Goal: Task Accomplishment & Management: Use online tool/utility

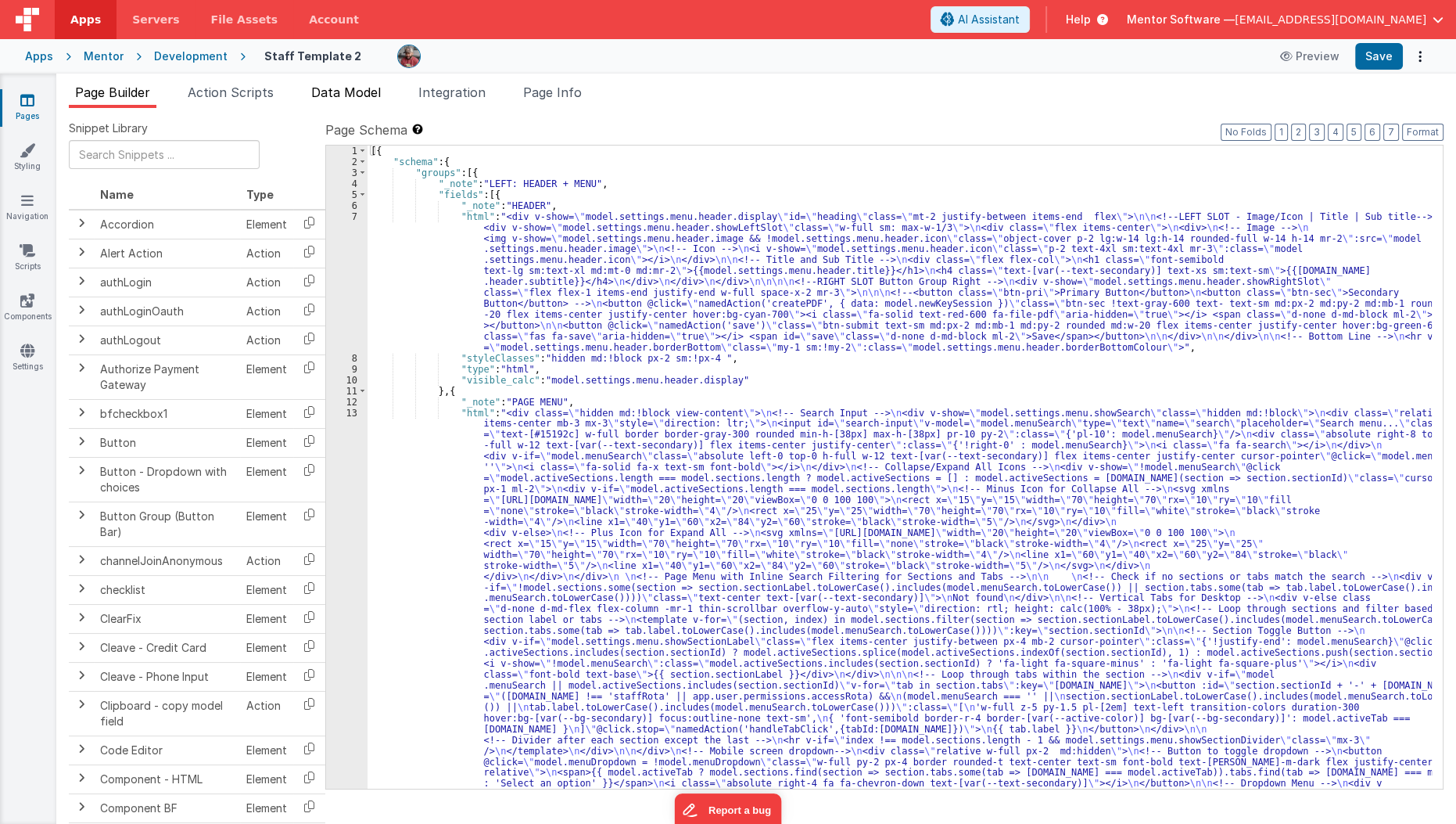
click at [381, 96] on span "Data Model" at bounding box center [346, 93] width 70 height 16
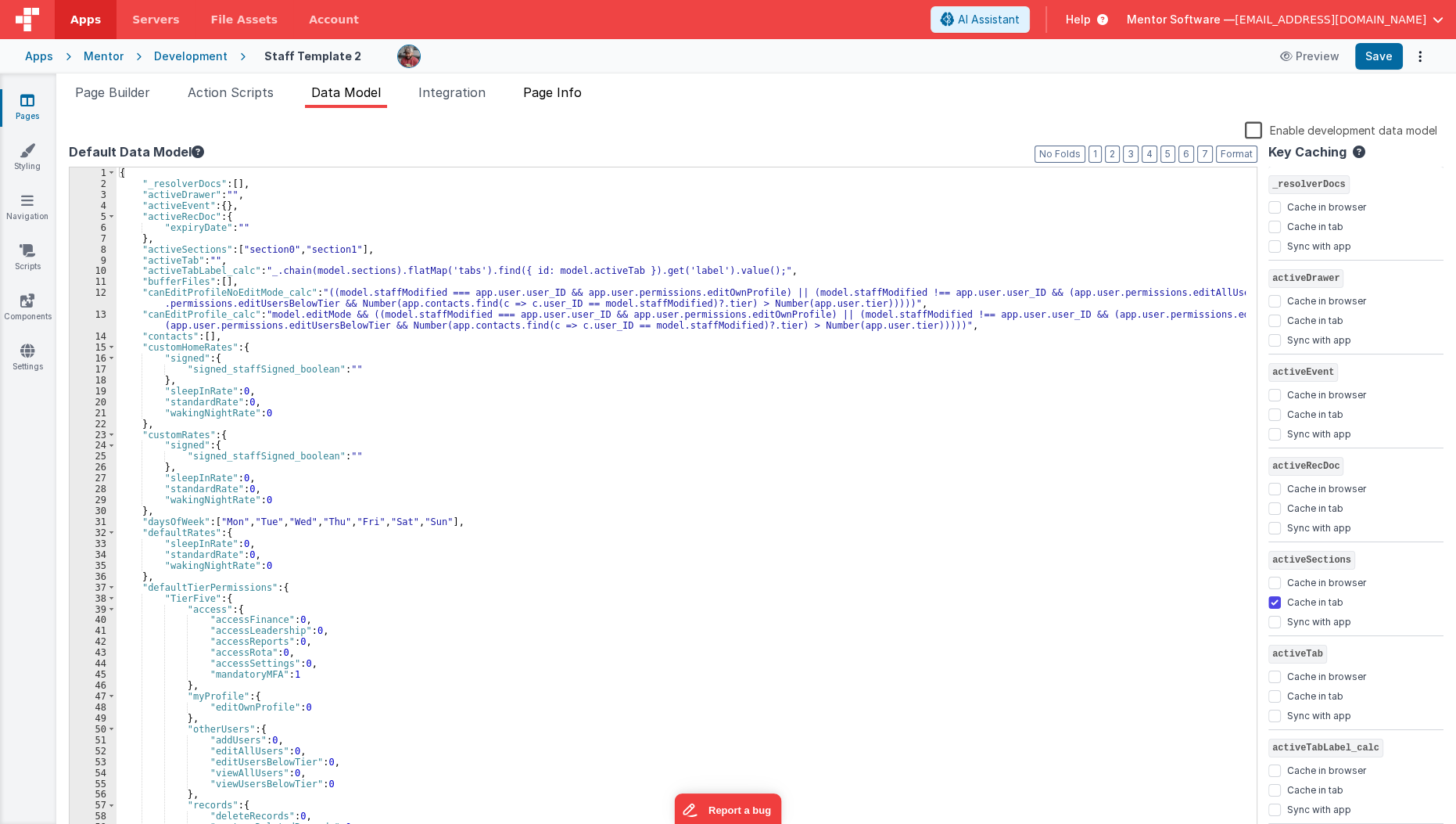
click at [559, 93] on span "Page Info" at bounding box center [553, 93] width 59 height 16
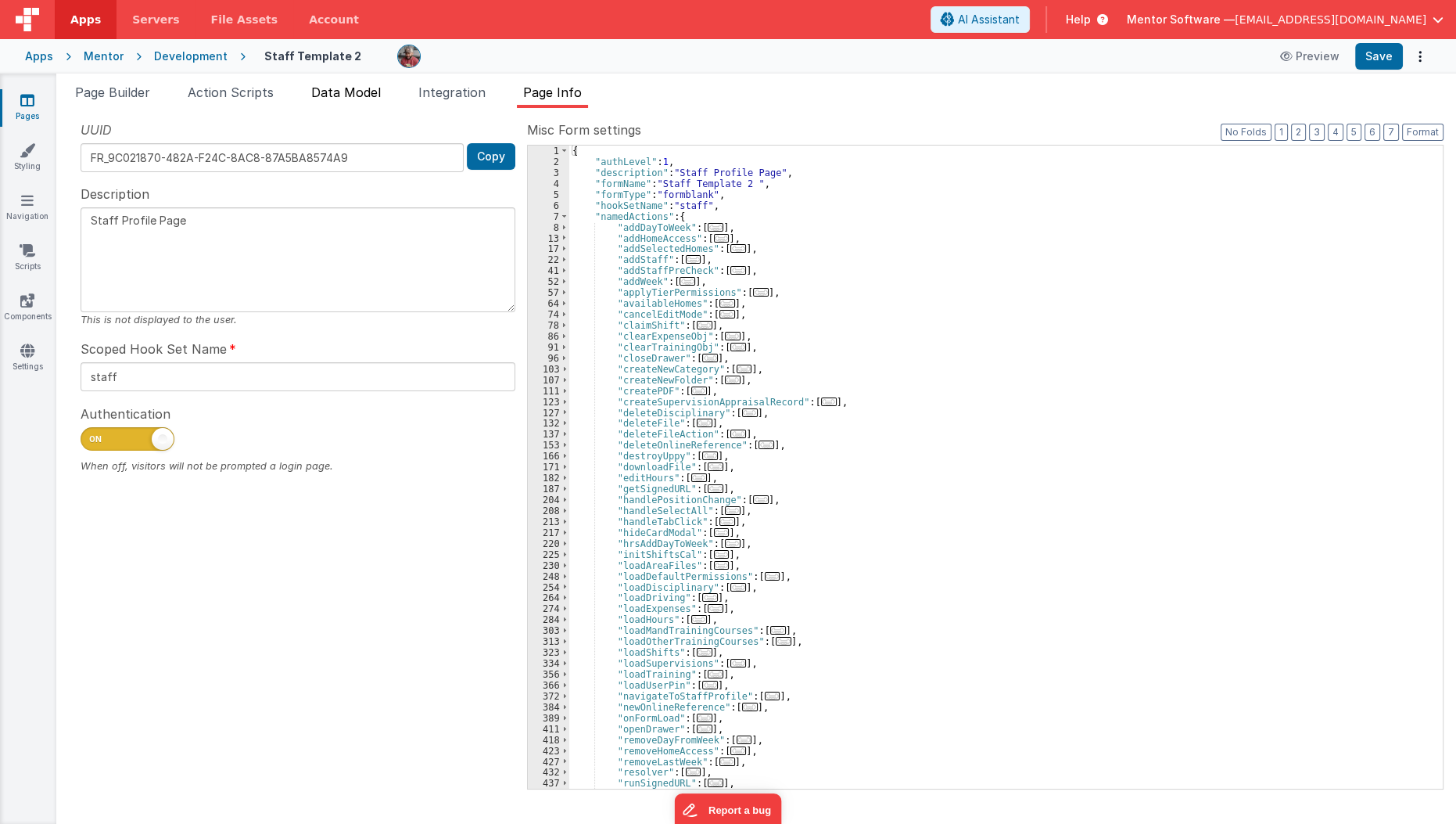
click at [351, 106] on li "Data Model" at bounding box center [346, 95] width 82 height 25
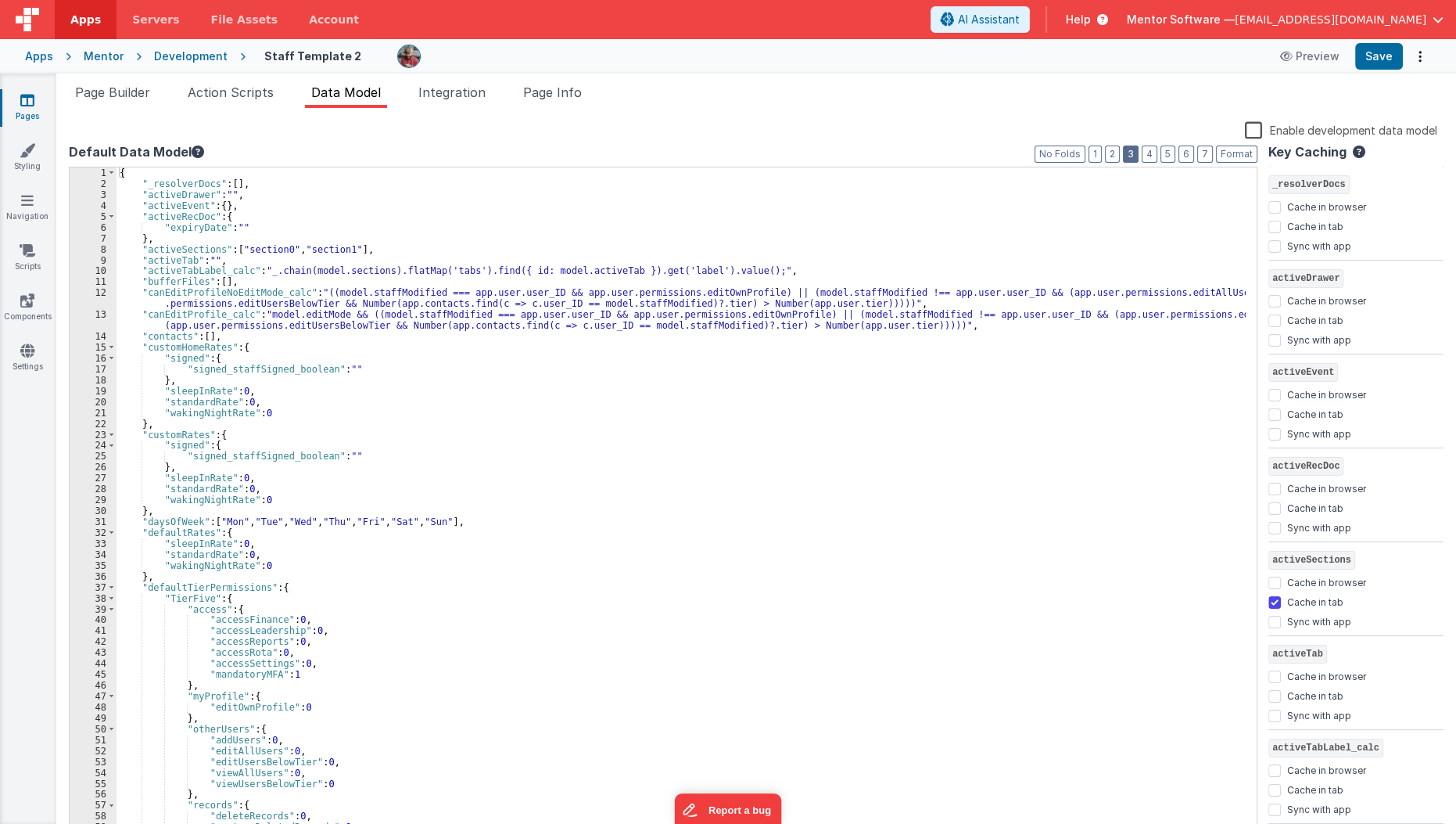
click at [1133, 159] on button "3" at bounding box center [1131, 154] width 16 height 17
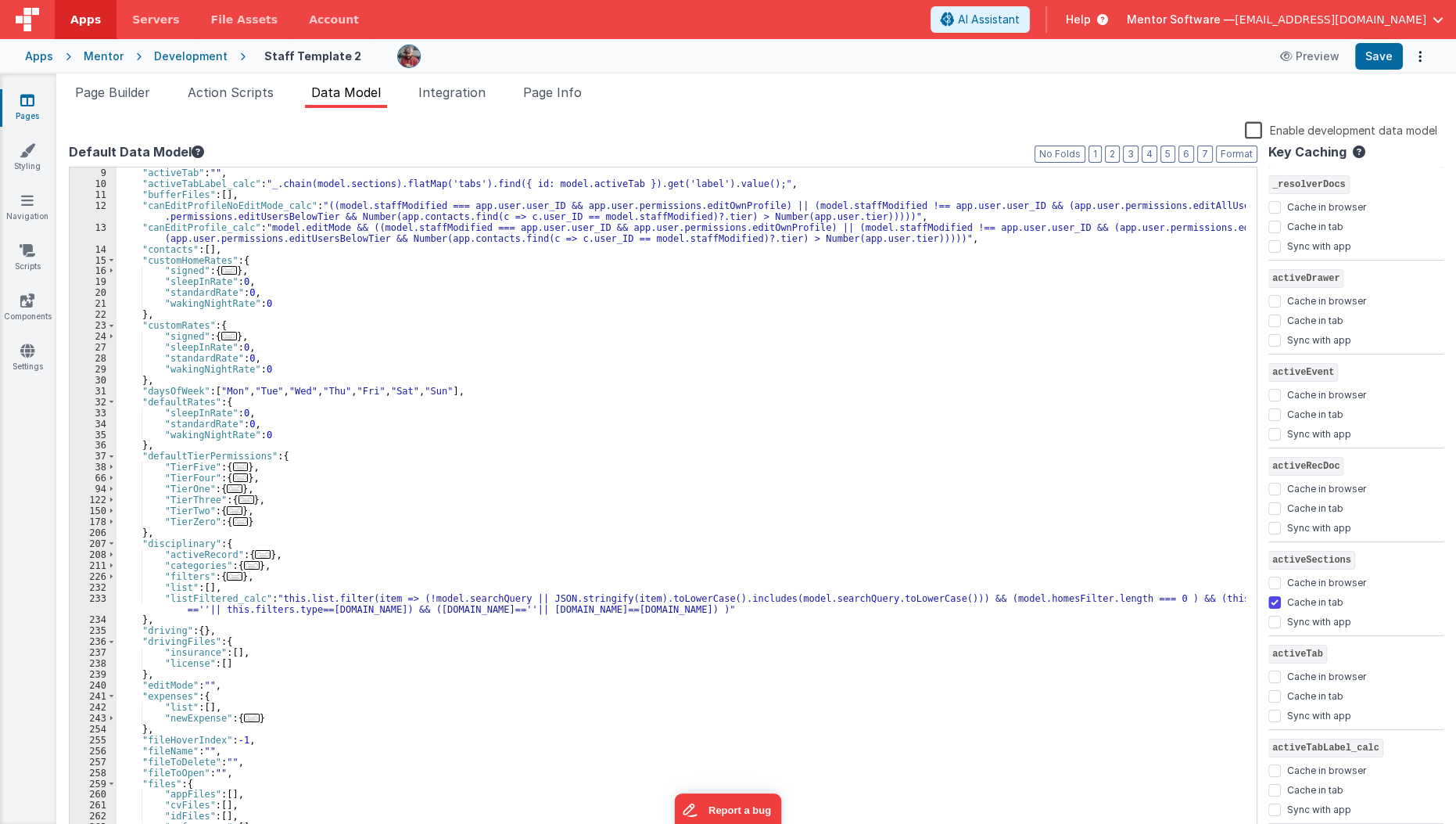
scroll to position [87, 0]
click at [294, 447] on div ""activeSections" : [ "section0" , "section1" ] , "activeTab" : "" , "activeTabL…" at bounding box center [681, 503] width 1130 height 692
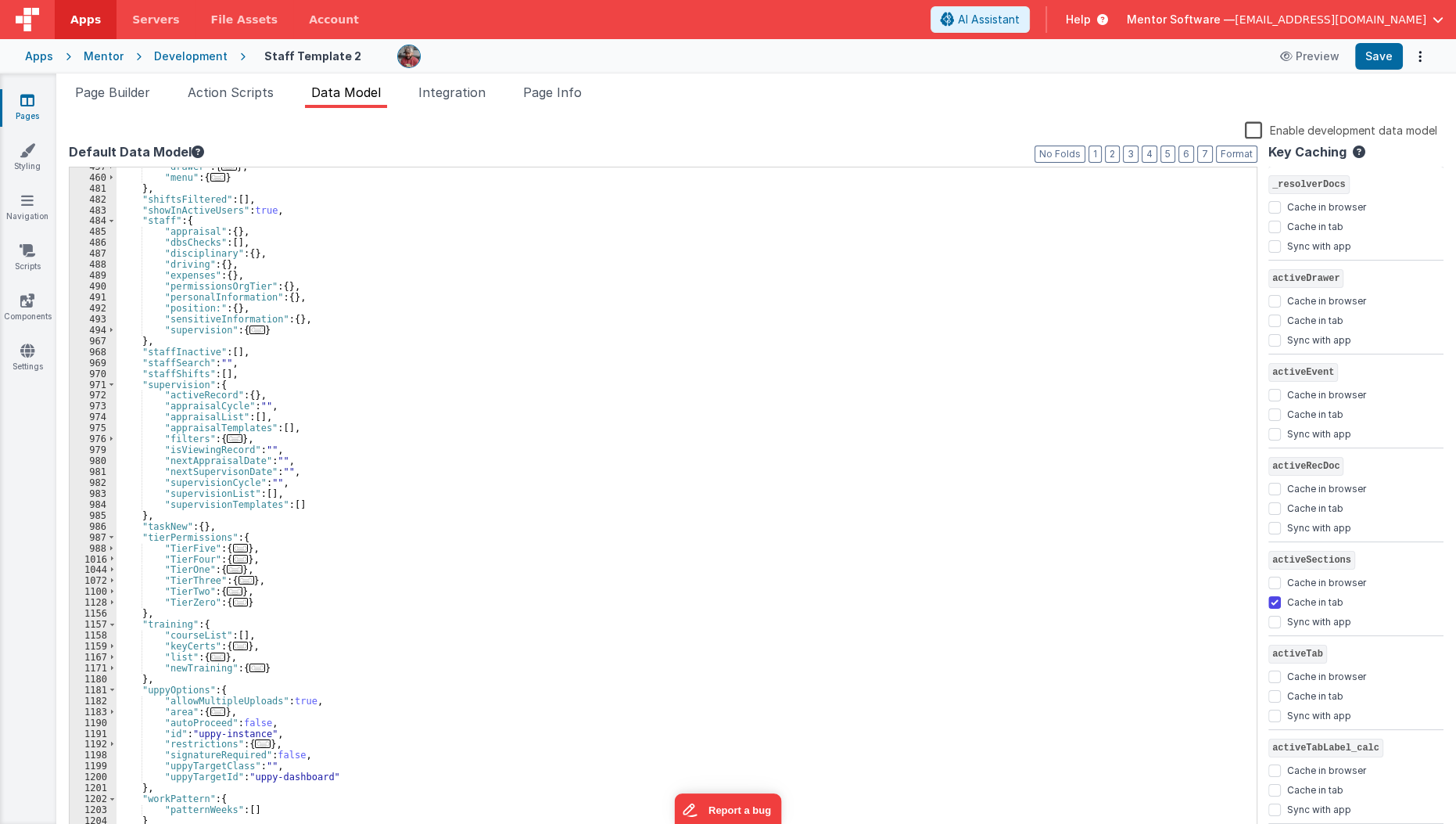
scroll to position [1631, 0]
click at [281, 478] on div ""drawer" : { ... } , "menu" : { ... } } , "shiftsFiltered" : [ ] , "showInActiv…" at bounding box center [681, 508] width 1130 height 692
click at [563, 497] on div ""drawer" : { ... } , "menu" : { ... } } , "shiftsFiltered" : [ ] , "showInActiv…" at bounding box center [681, 508] width 1130 height 692
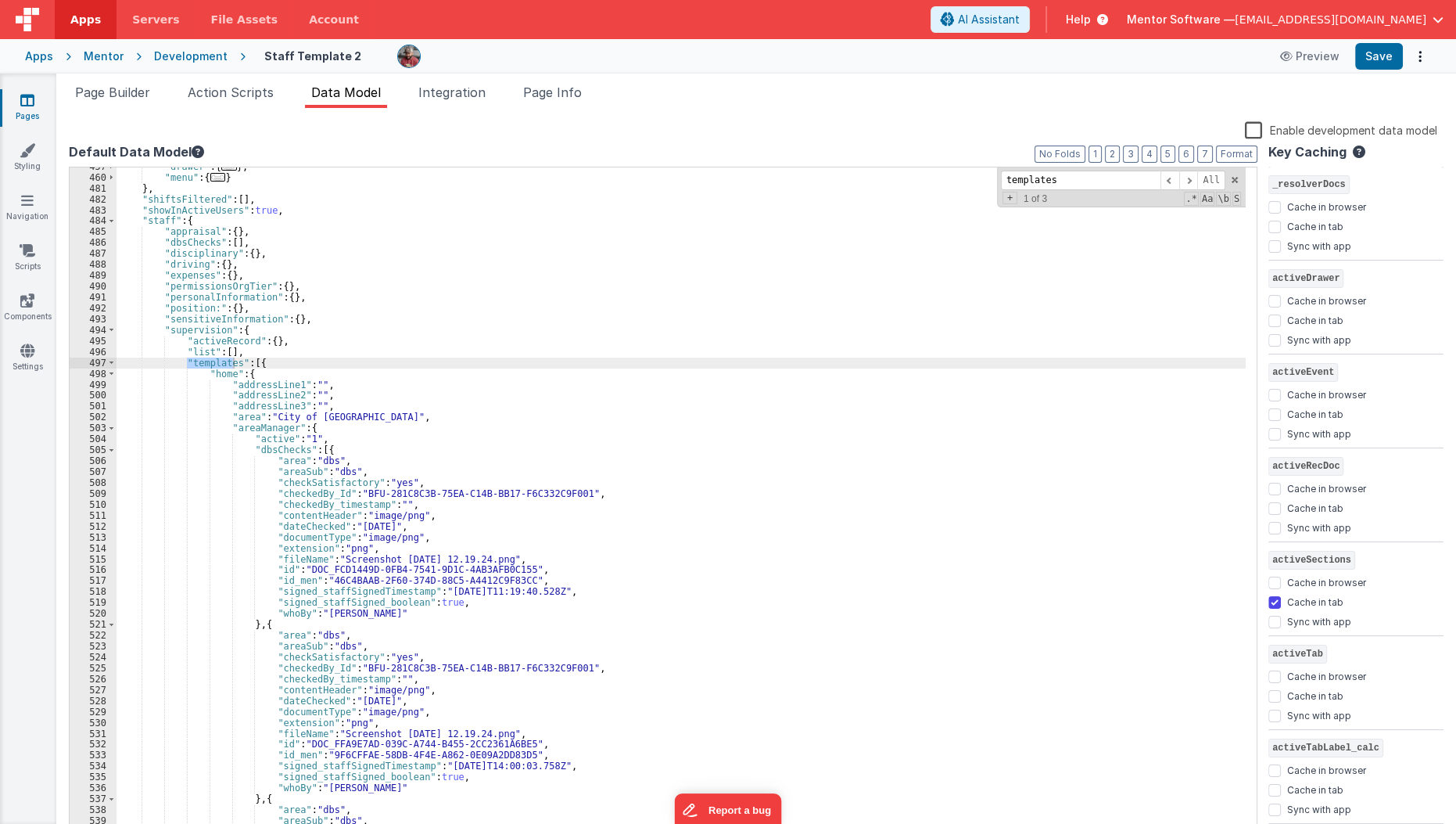
type input "templates"
click at [251, 363] on div ""drawer" : { ... } , "menu" : { ... } } , "shiftsFiltered" : [ ] , "showInActiv…" at bounding box center [681, 508] width 1130 height 692
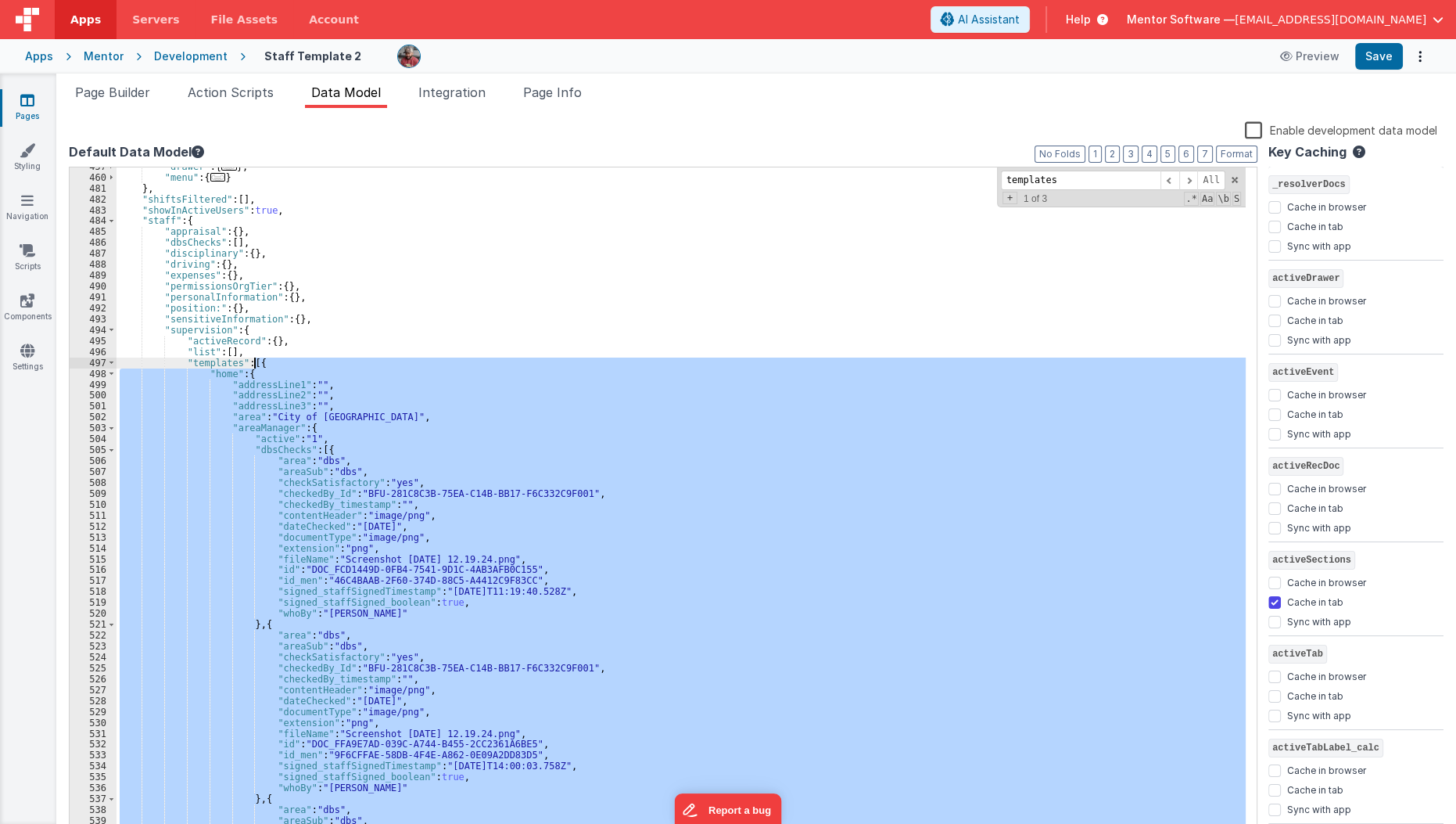
click at [251, 363] on div ""drawer" : { ... } , "menu" : { ... } } , "shiftsFiltered" : [ ] , "showInActiv…" at bounding box center [681, 508] width 1130 height 692
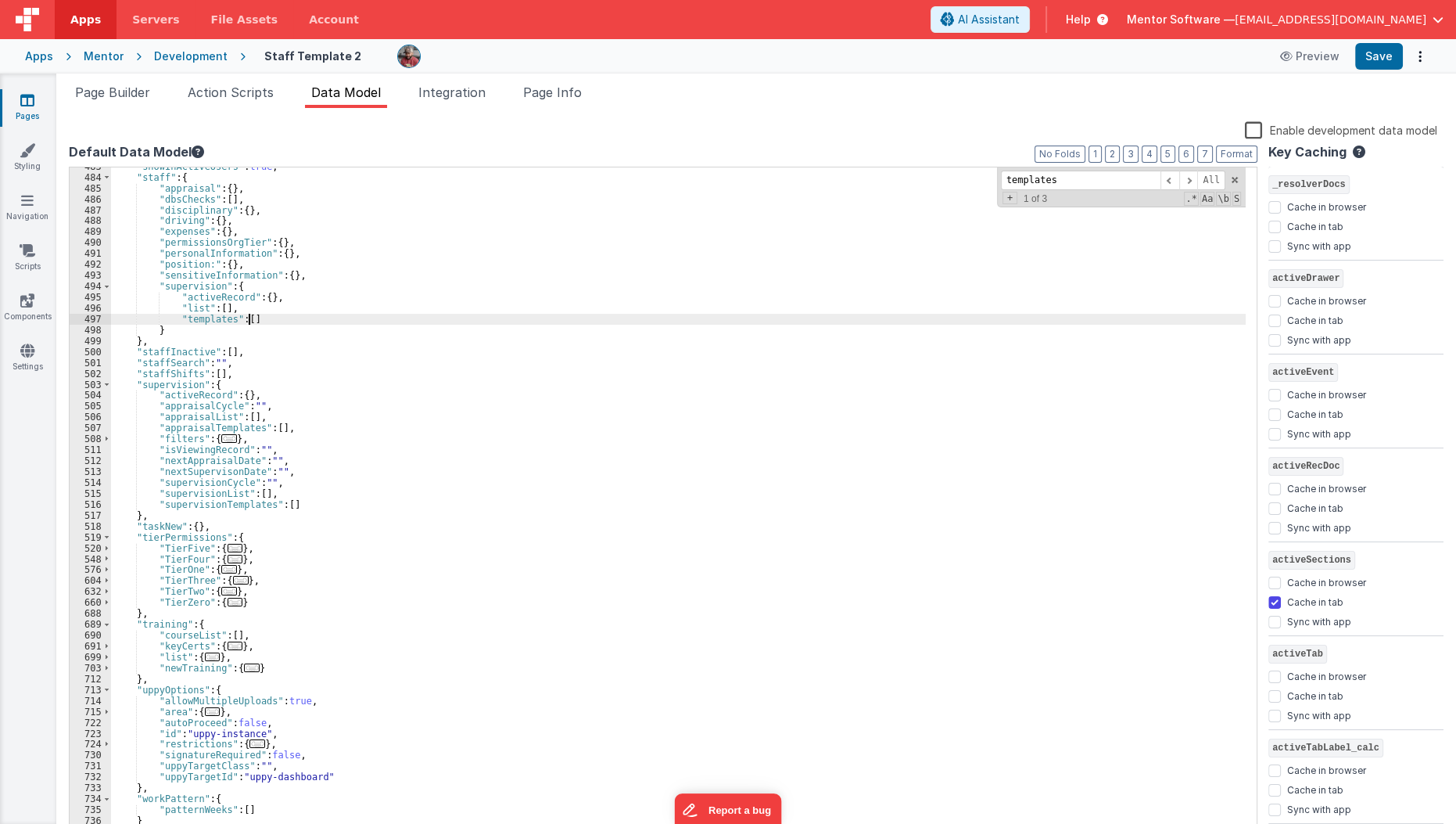
scroll to position [1675, 0]
click at [1383, 55] on button "Save" at bounding box center [1378, 56] width 47 height 27
click at [851, 91] on ul "Page Builder Action Scripts Data Model Integration Page Info" at bounding box center [756, 95] width 1400 height 25
click at [521, 242] on div ""showInActiveUsers" : true , "staff" : { "appraisal" : { } , "dbsChecks" : [ ] …" at bounding box center [679, 508] width 1135 height 692
click at [56, 521] on div "Snippet Library Name Type Accordion Element Alert Action Action authLogin Actio…" at bounding box center [756, 479] width 1400 height 741
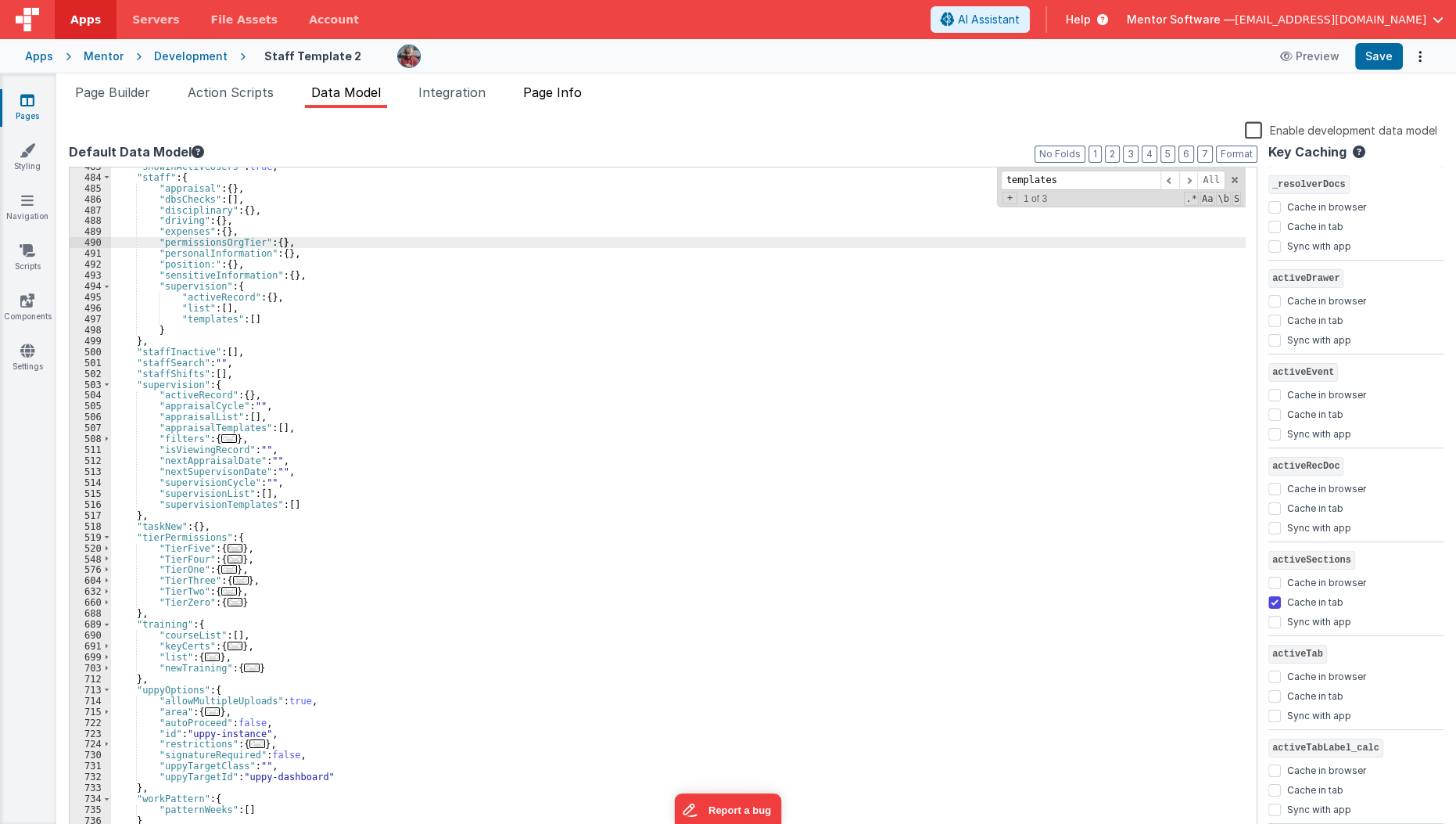
click at [537, 101] on li "Page Info" at bounding box center [553, 95] width 71 height 25
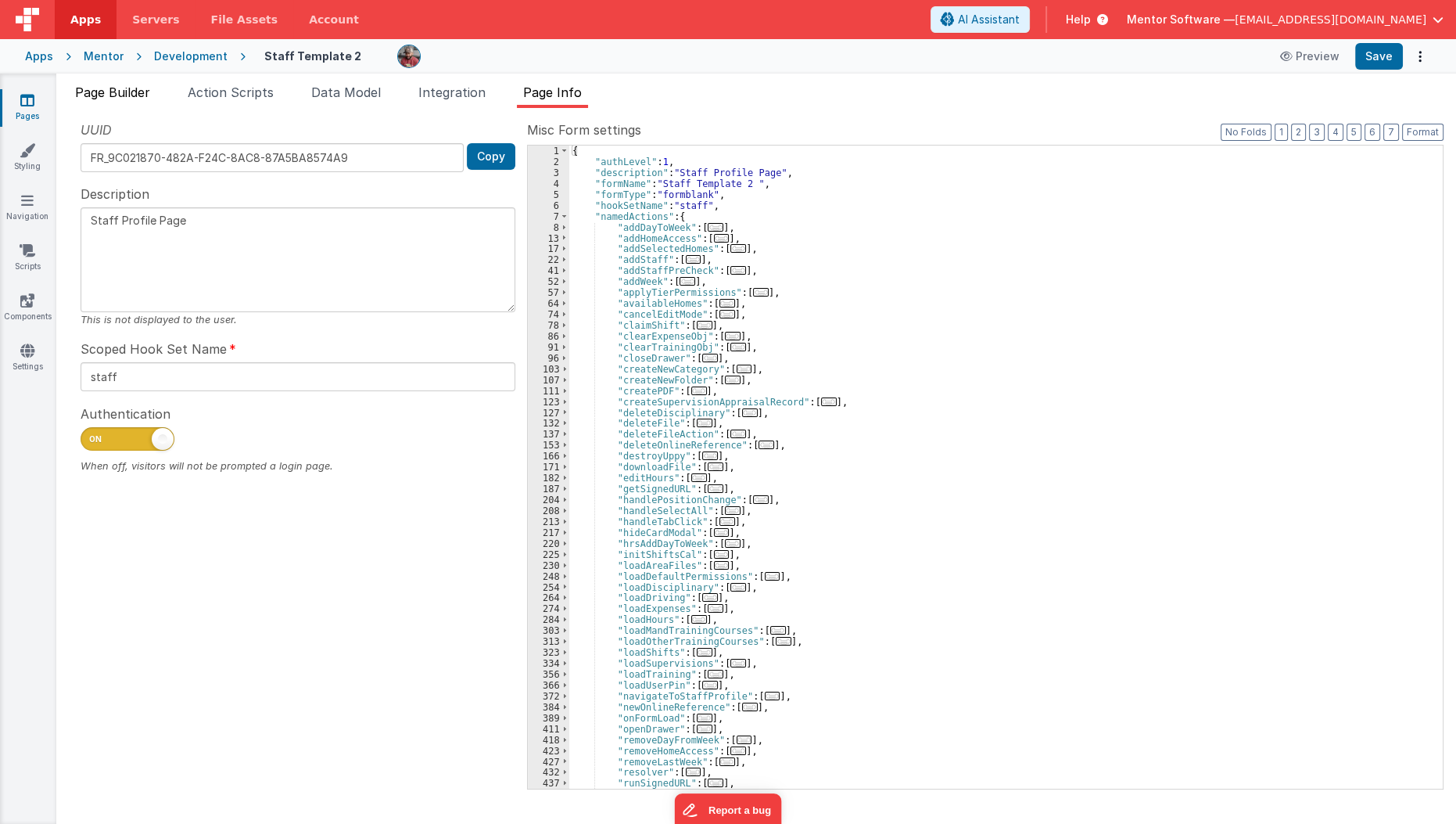
click at [144, 91] on span "Page Builder" at bounding box center [112, 93] width 75 height 16
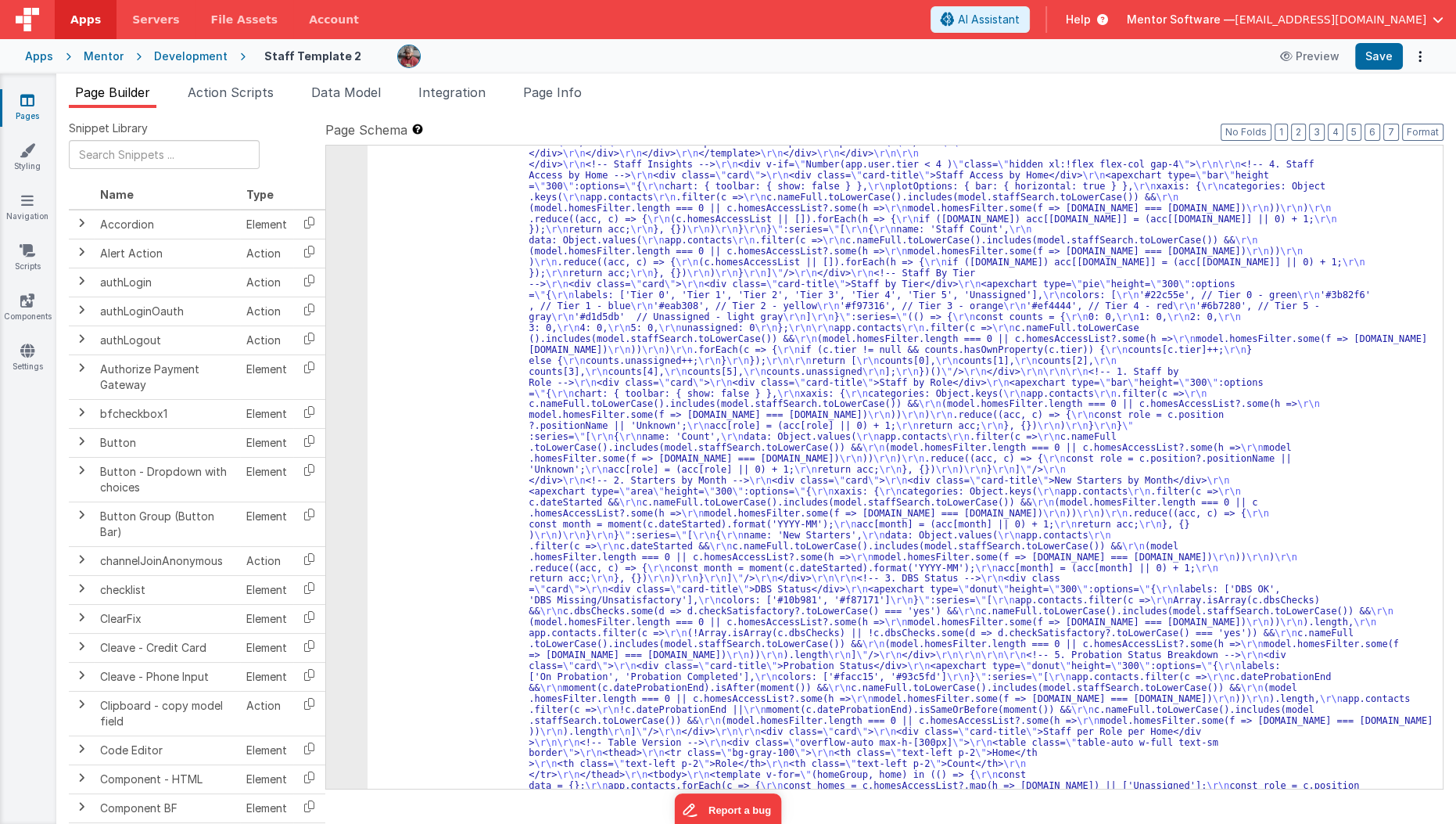
scroll to position [2338, 0]
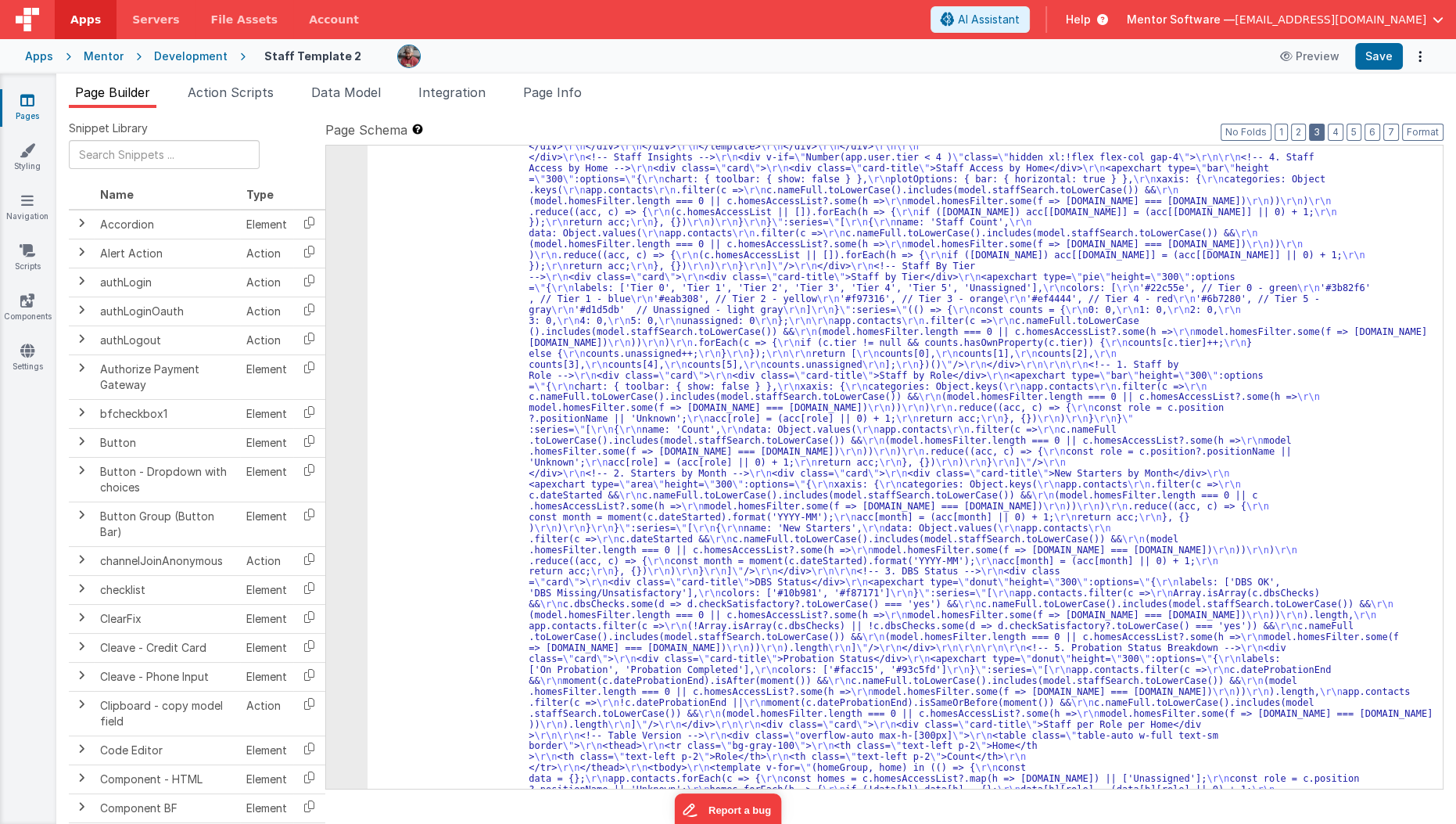
click at [1319, 134] on button "3" at bounding box center [1317, 131] width 16 height 17
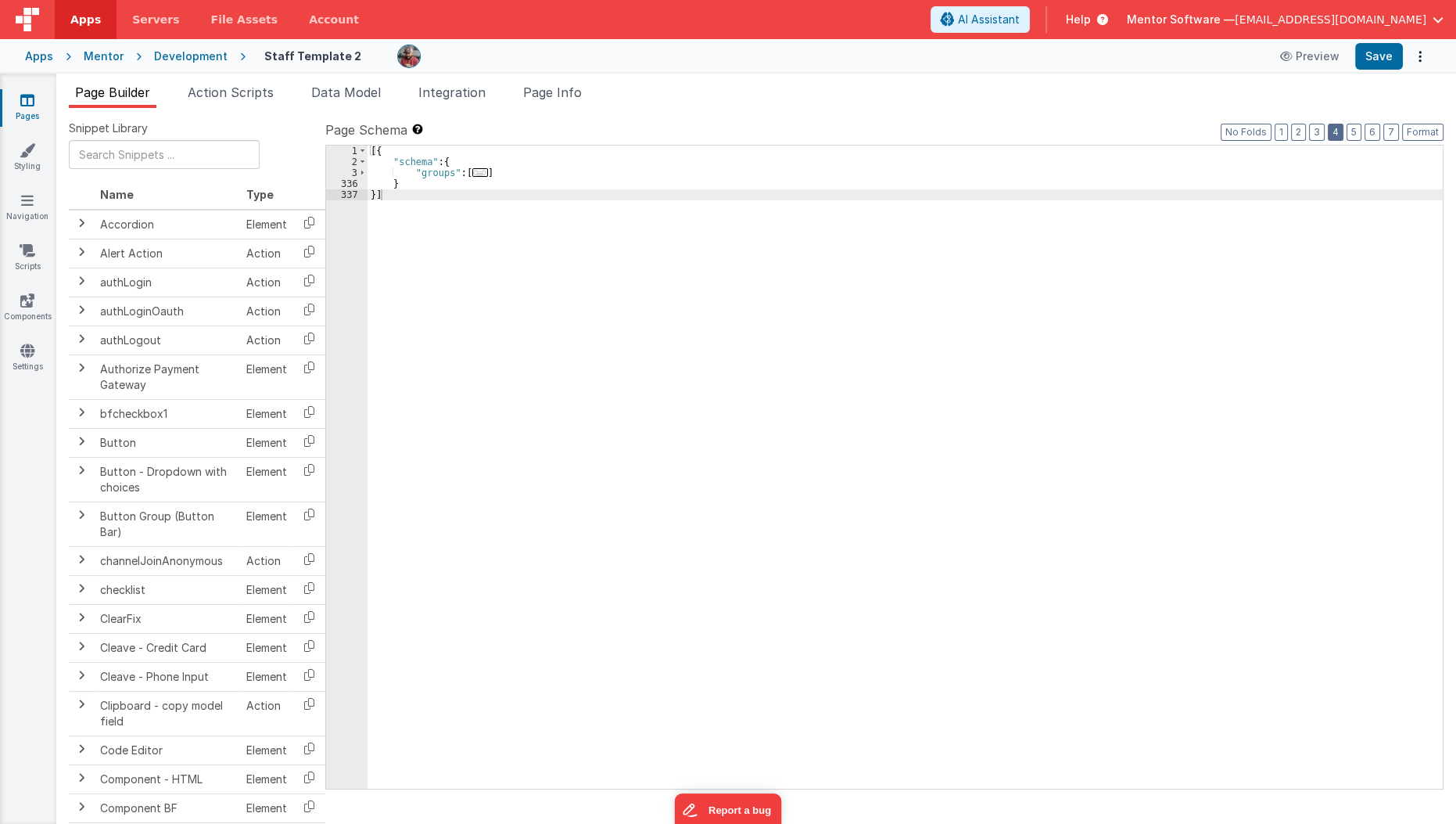
click at [1344, 127] on button "4" at bounding box center [1336, 131] width 16 height 17
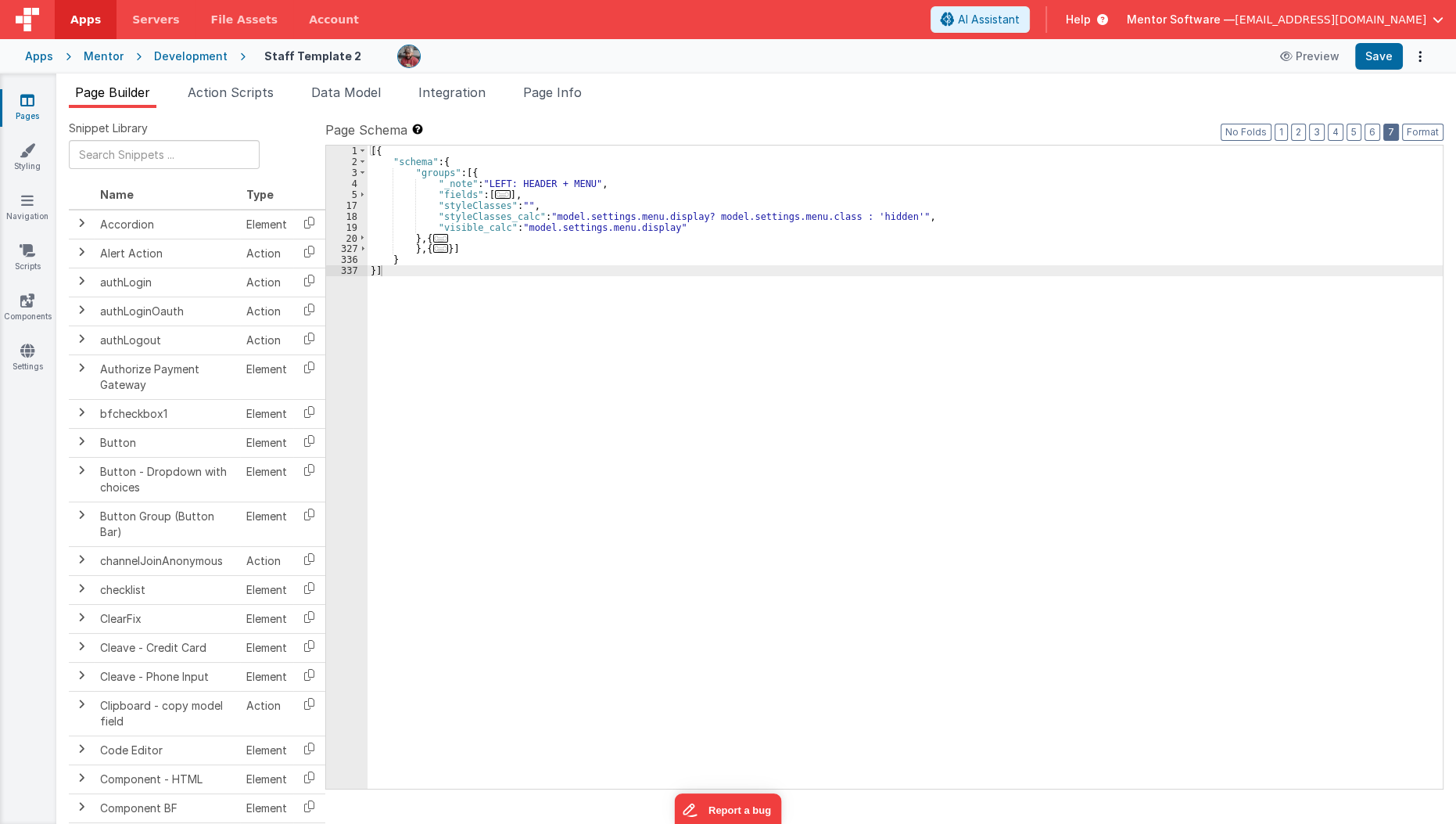
click at [1391, 128] on button "7" at bounding box center [1391, 131] width 16 height 17
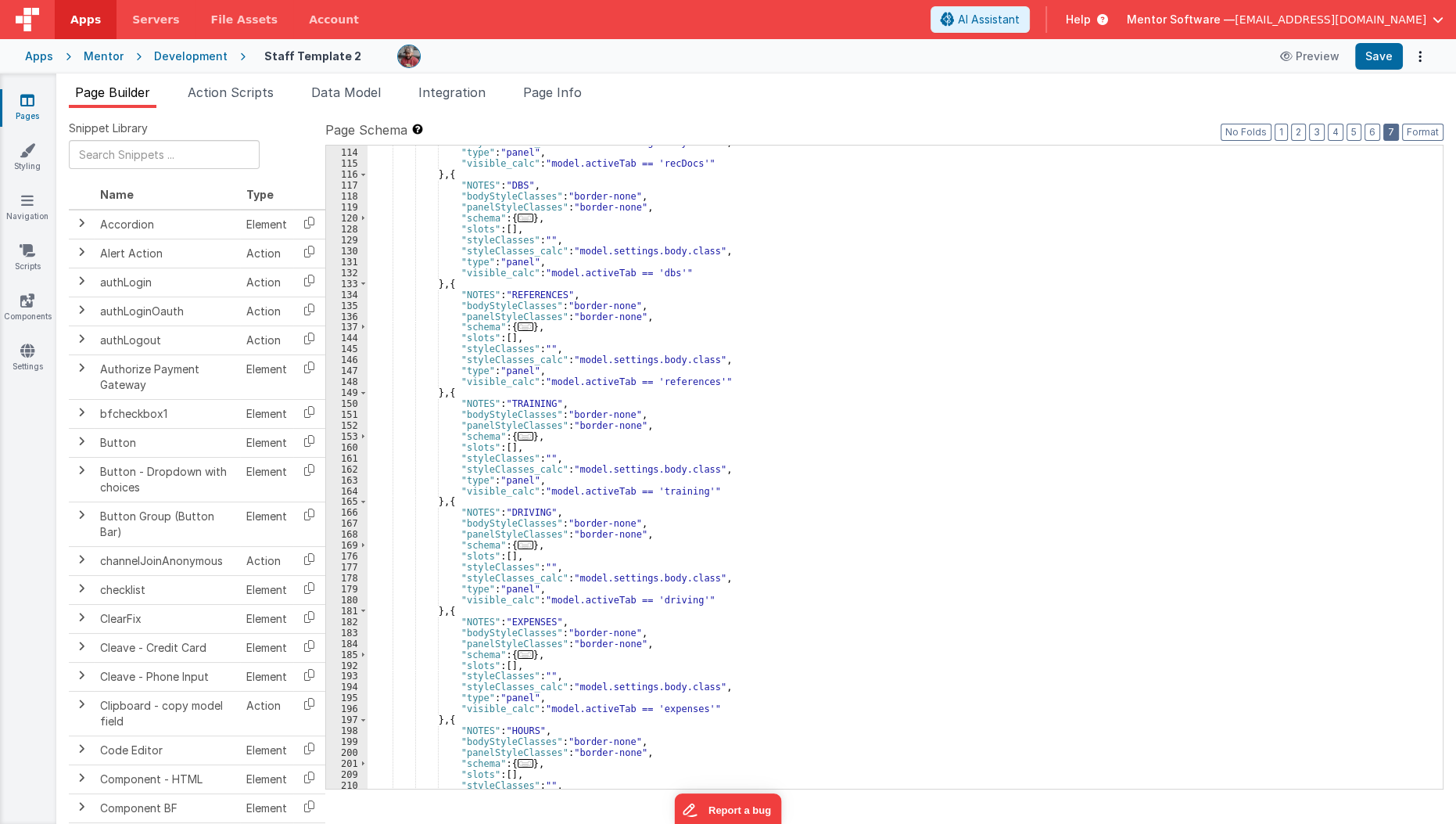
scroll to position [2084, 0]
click at [567, 88] on span "Page Info" at bounding box center [553, 93] width 59 height 16
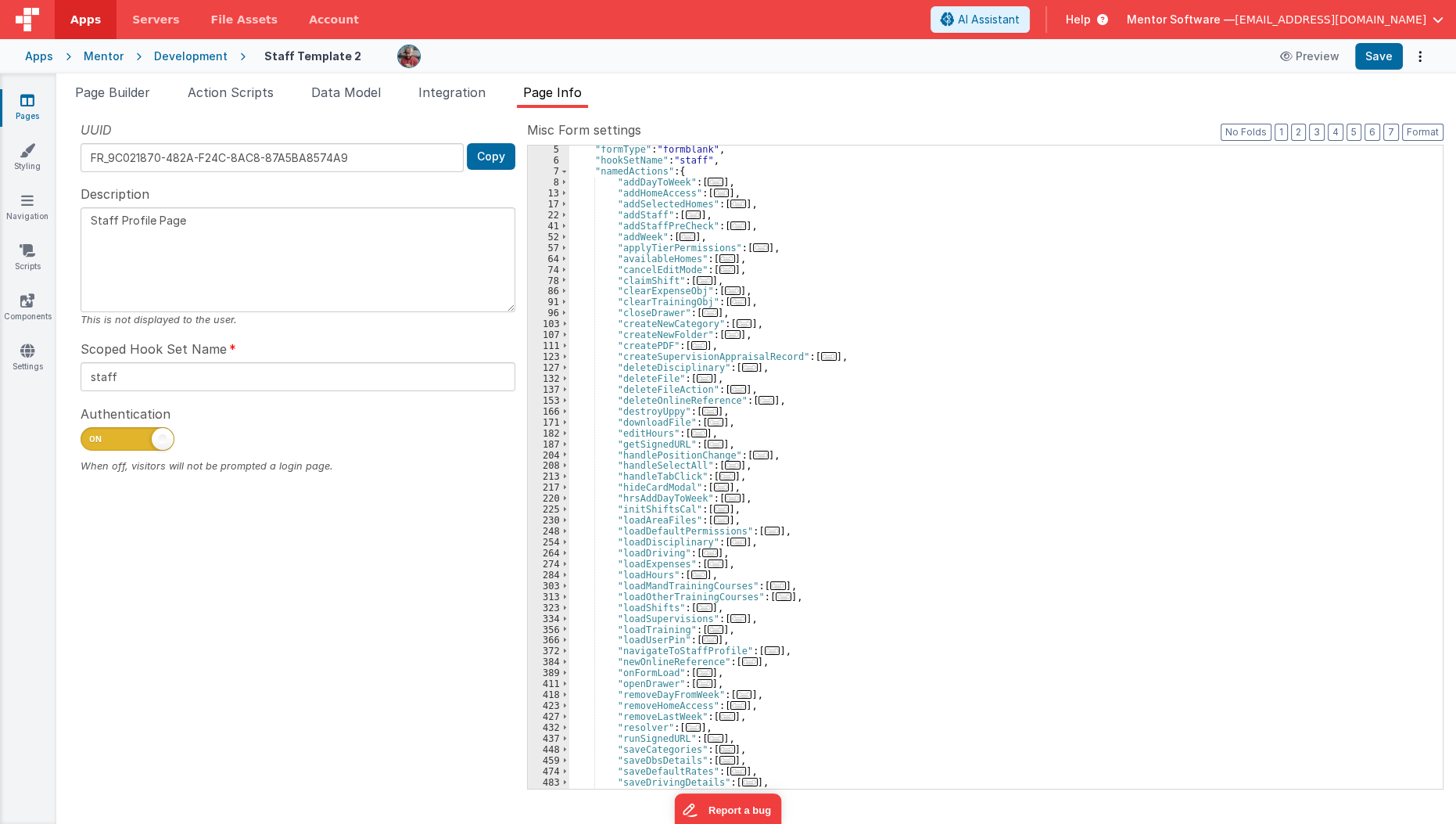
scroll to position [105, 0]
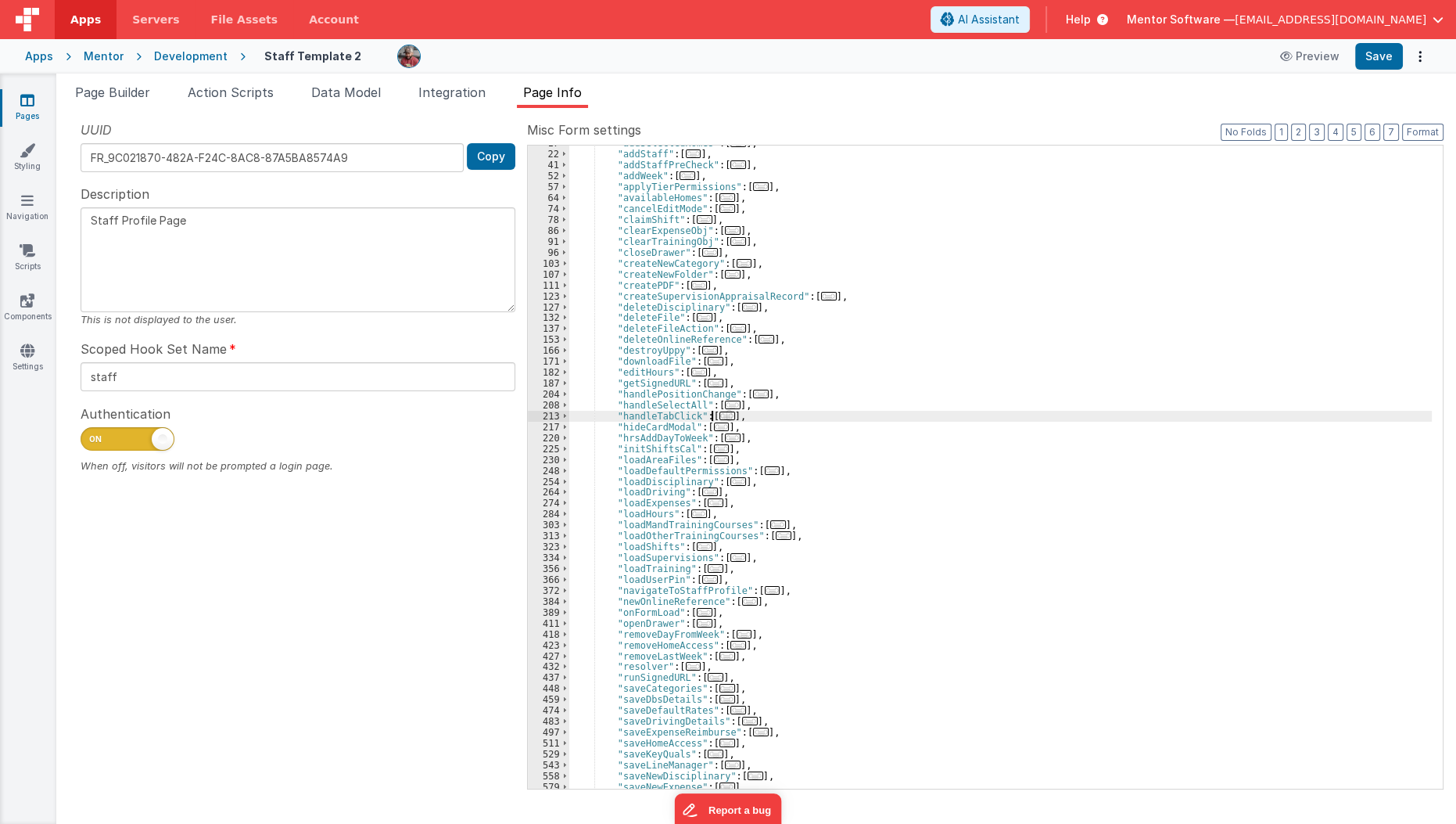
click at [724, 415] on span "..." at bounding box center [727, 415] width 16 height 9
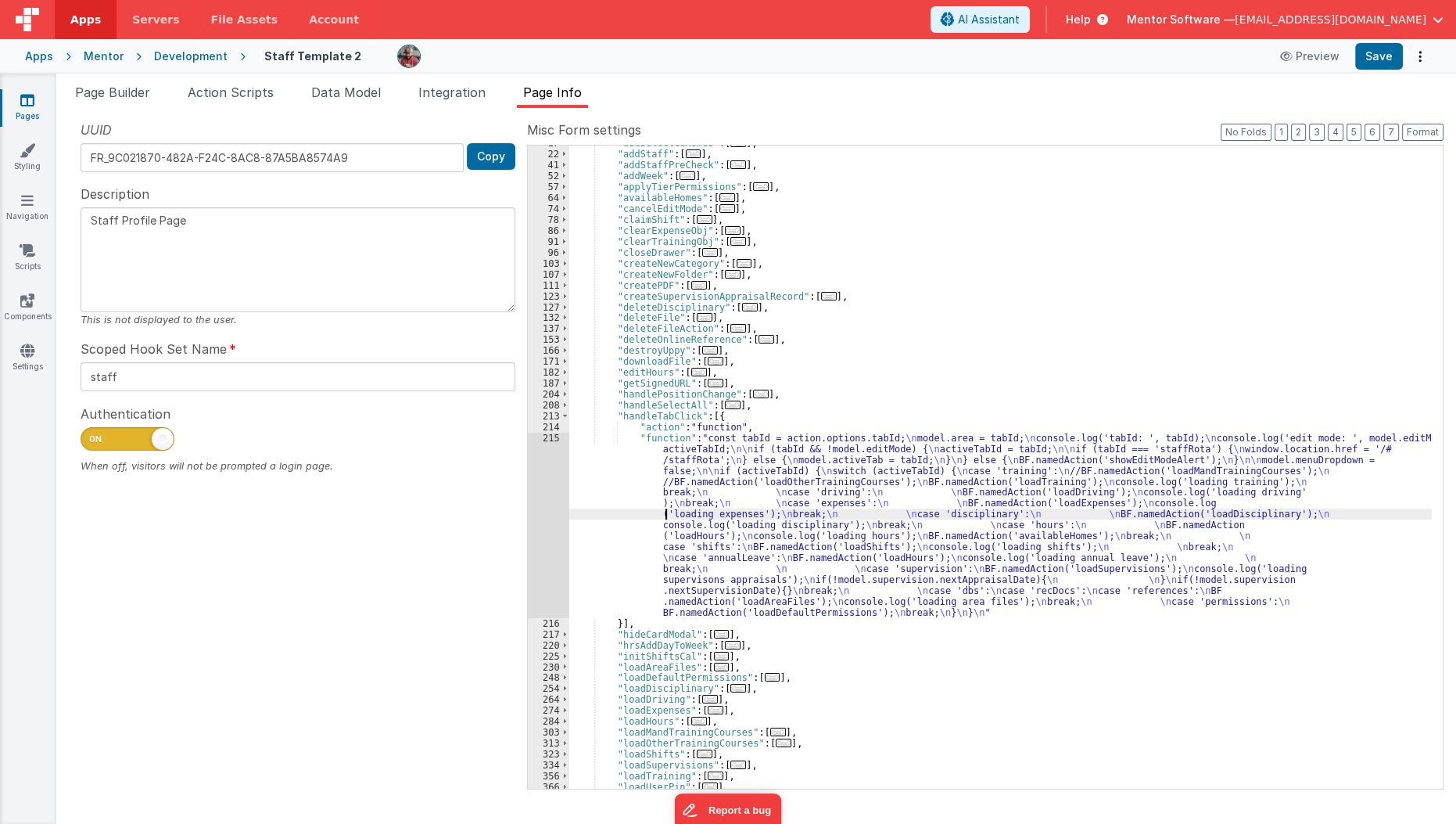
click at [662, 511] on div ""addSelectedHomes" : [ ... ] , "addStaff" : [ ... ] , "addStaffPreCheck" : [ ..…" at bounding box center [1001, 470] width 863 height 665
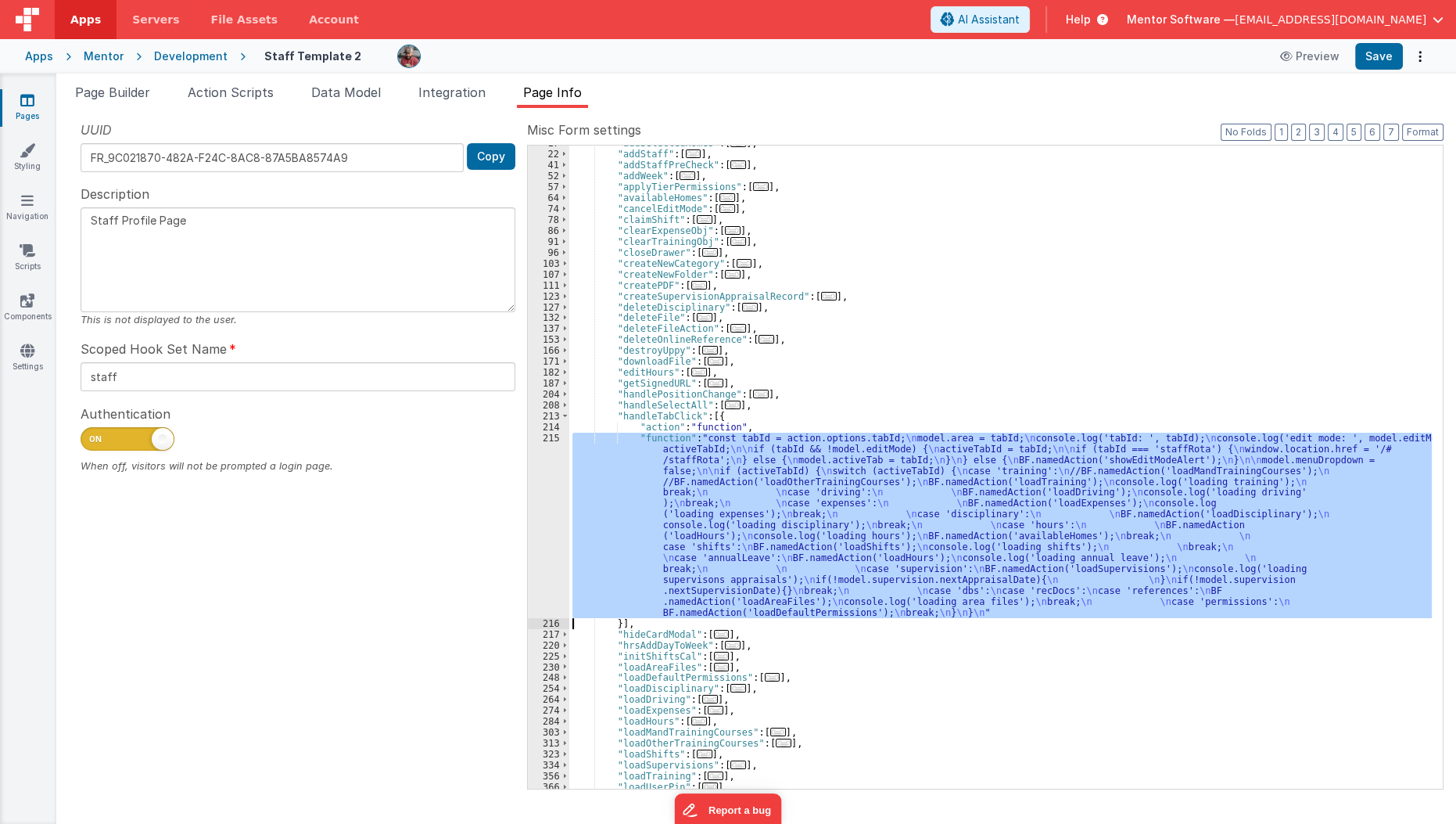
click at [536, 533] on div "215" at bounding box center [549, 525] width 41 height 185
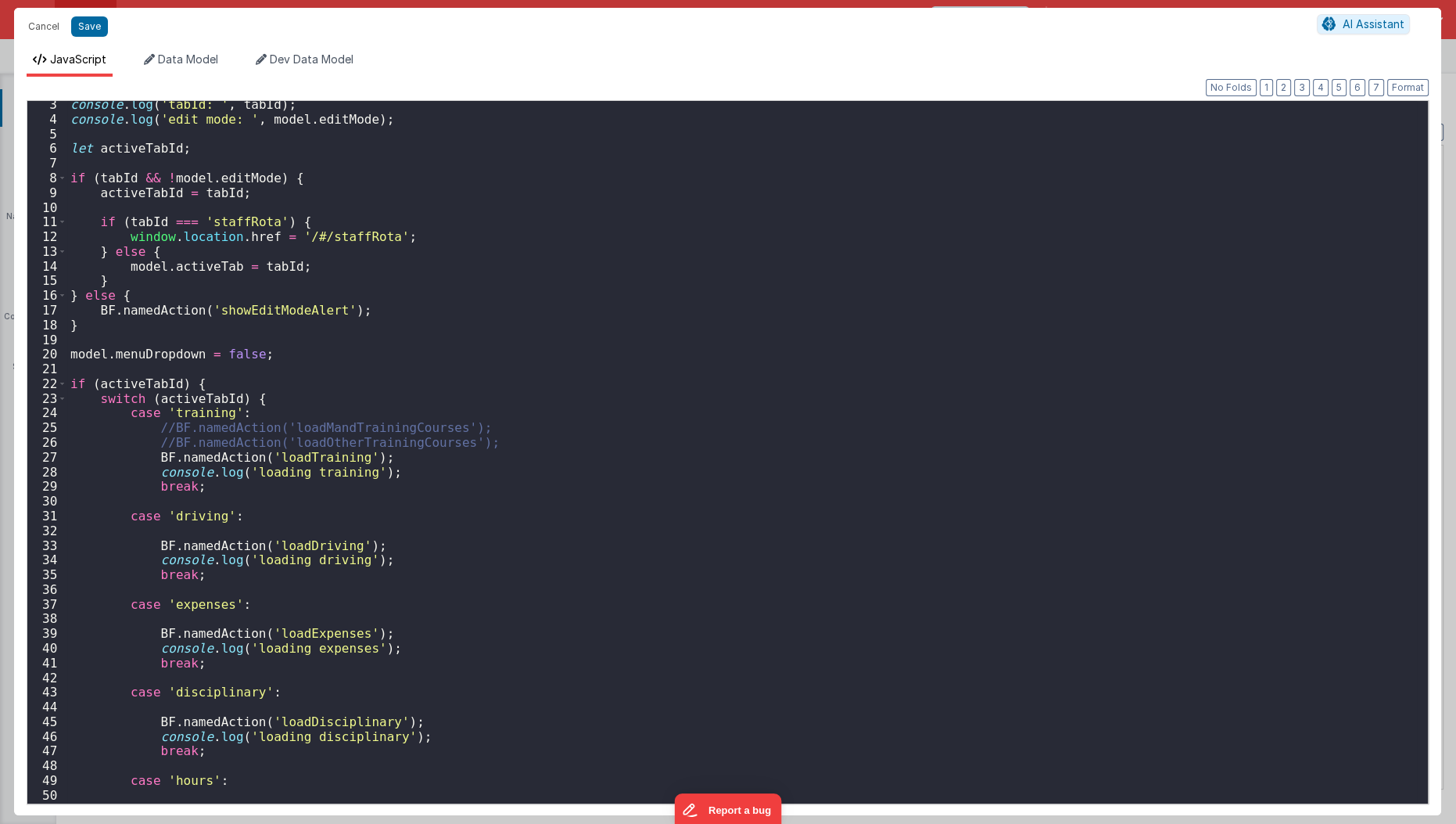
scroll to position [0, 0]
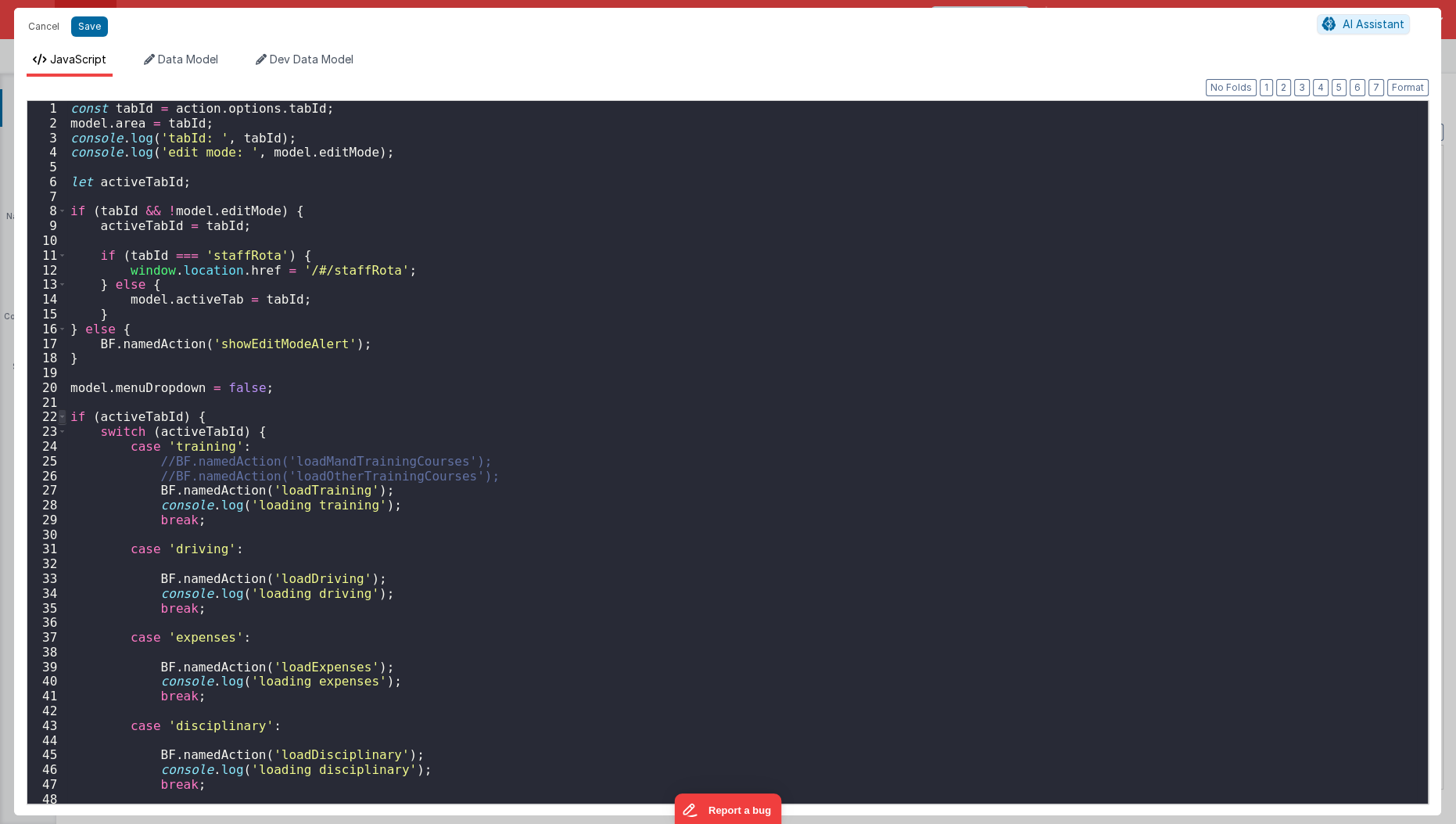
click at [62, 417] on span at bounding box center [62, 416] width 9 height 15
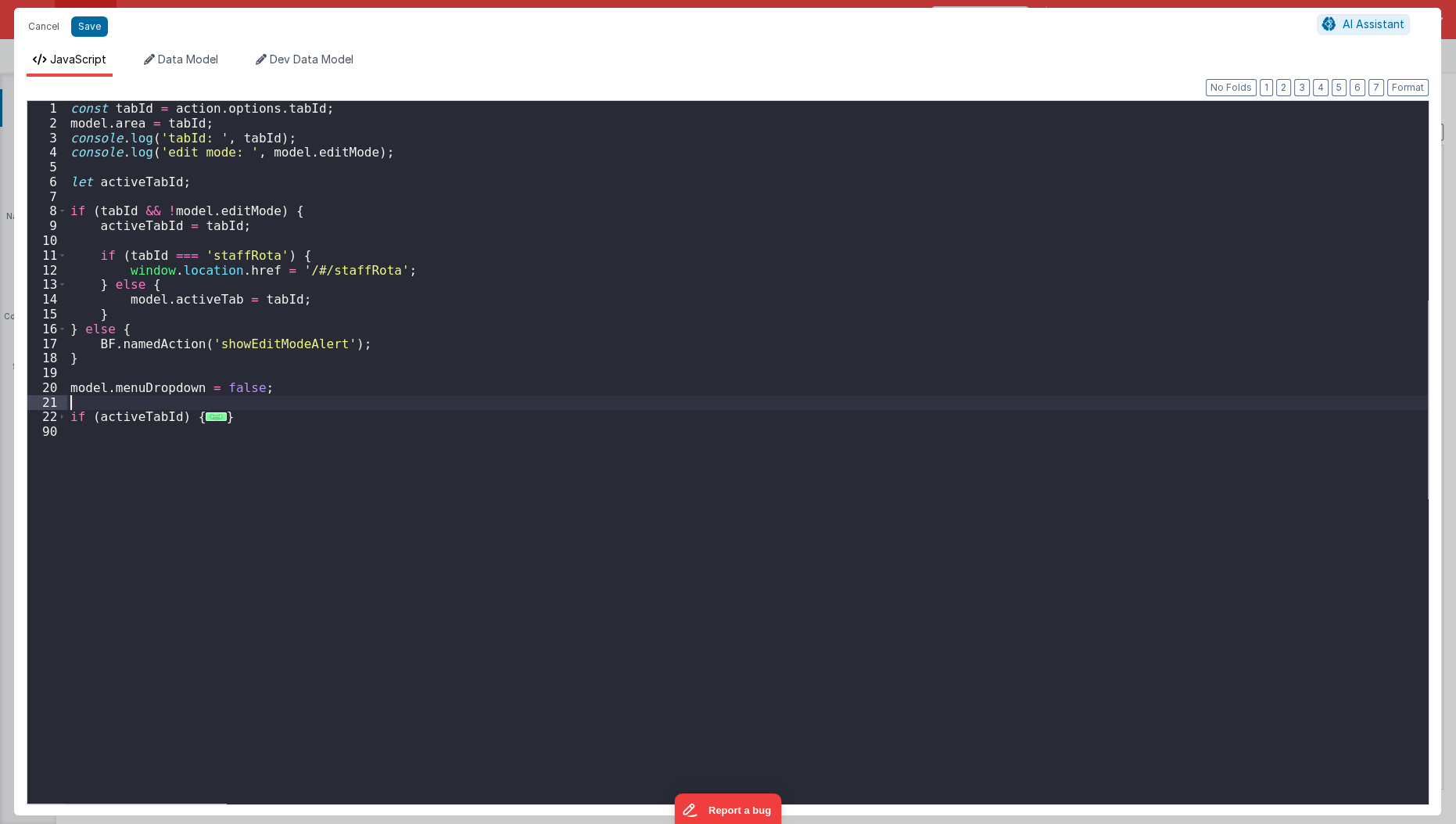
click at [277, 405] on div "const tabId = action . options . tabId ; model . area = tabId ; console . log (…" at bounding box center [748, 467] width 1361 height 733
click at [277, 414] on div "const tabId = action . options . tabId ; model . area = tabId ; console . log (…" at bounding box center [748, 467] width 1361 height 733
click at [49, 21] on button "Cancel" at bounding box center [44, 27] width 47 height 22
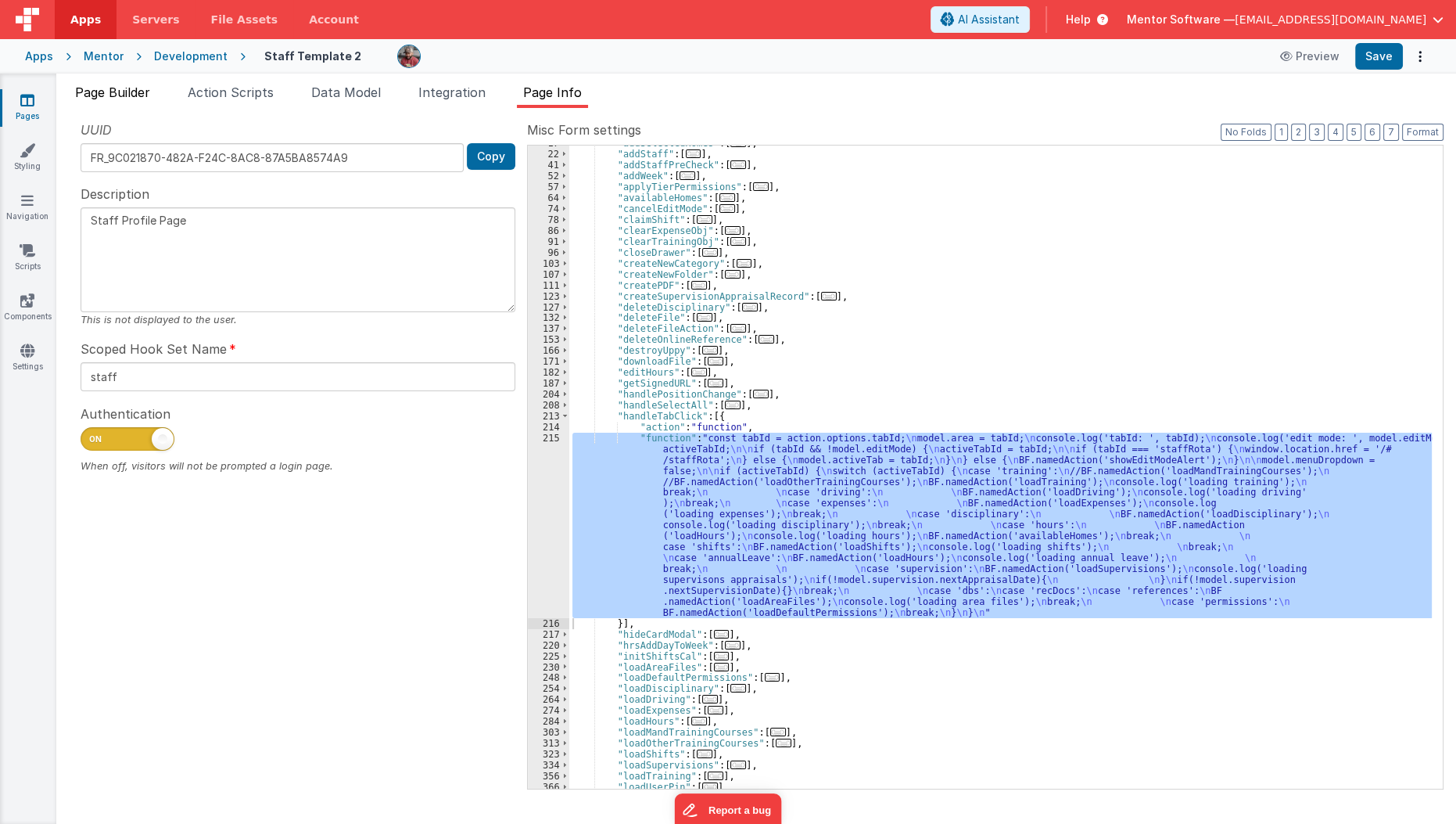
click at [102, 93] on span "Page Builder" at bounding box center [112, 93] width 75 height 16
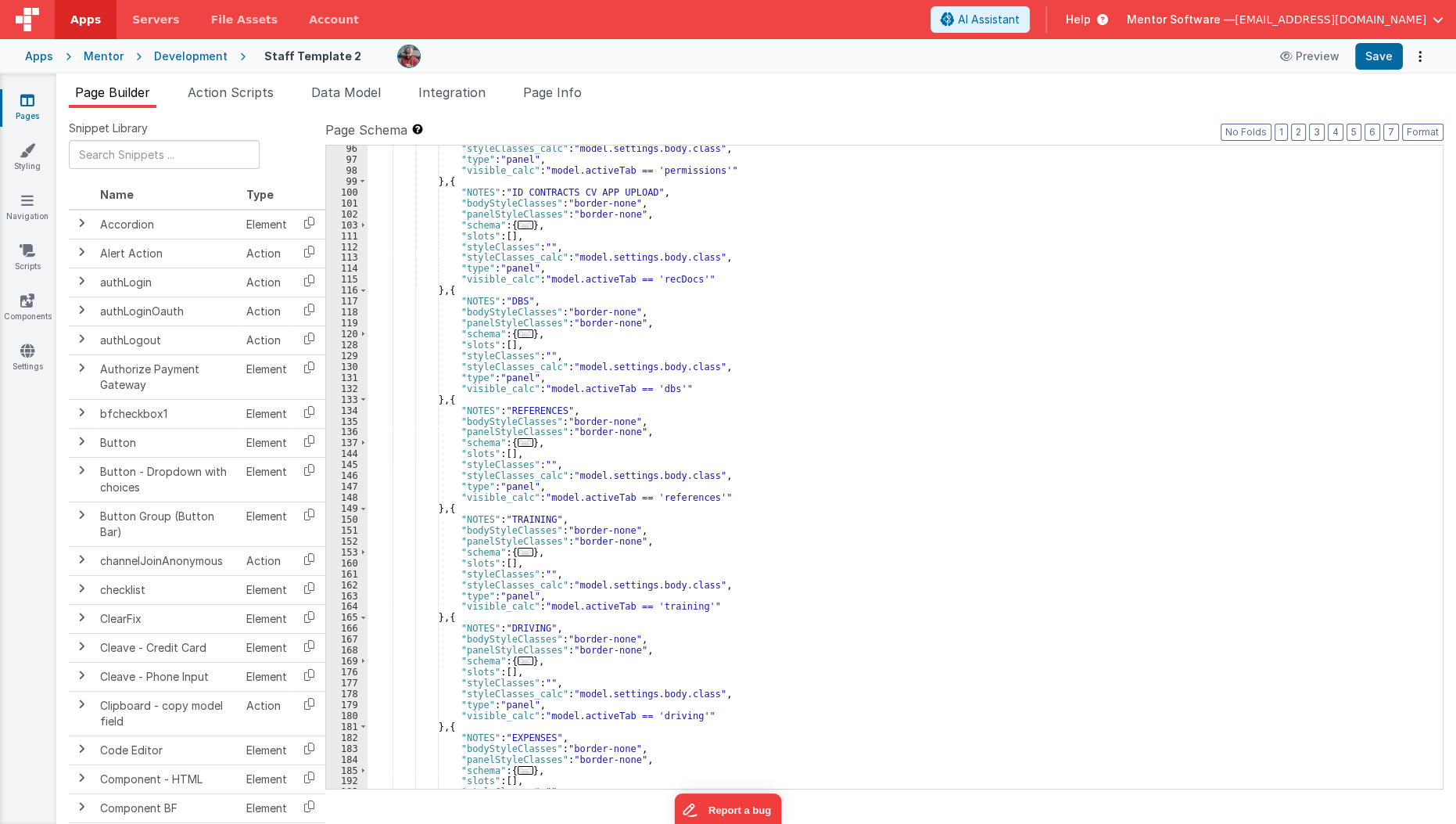
scroll to position [1787, 0]
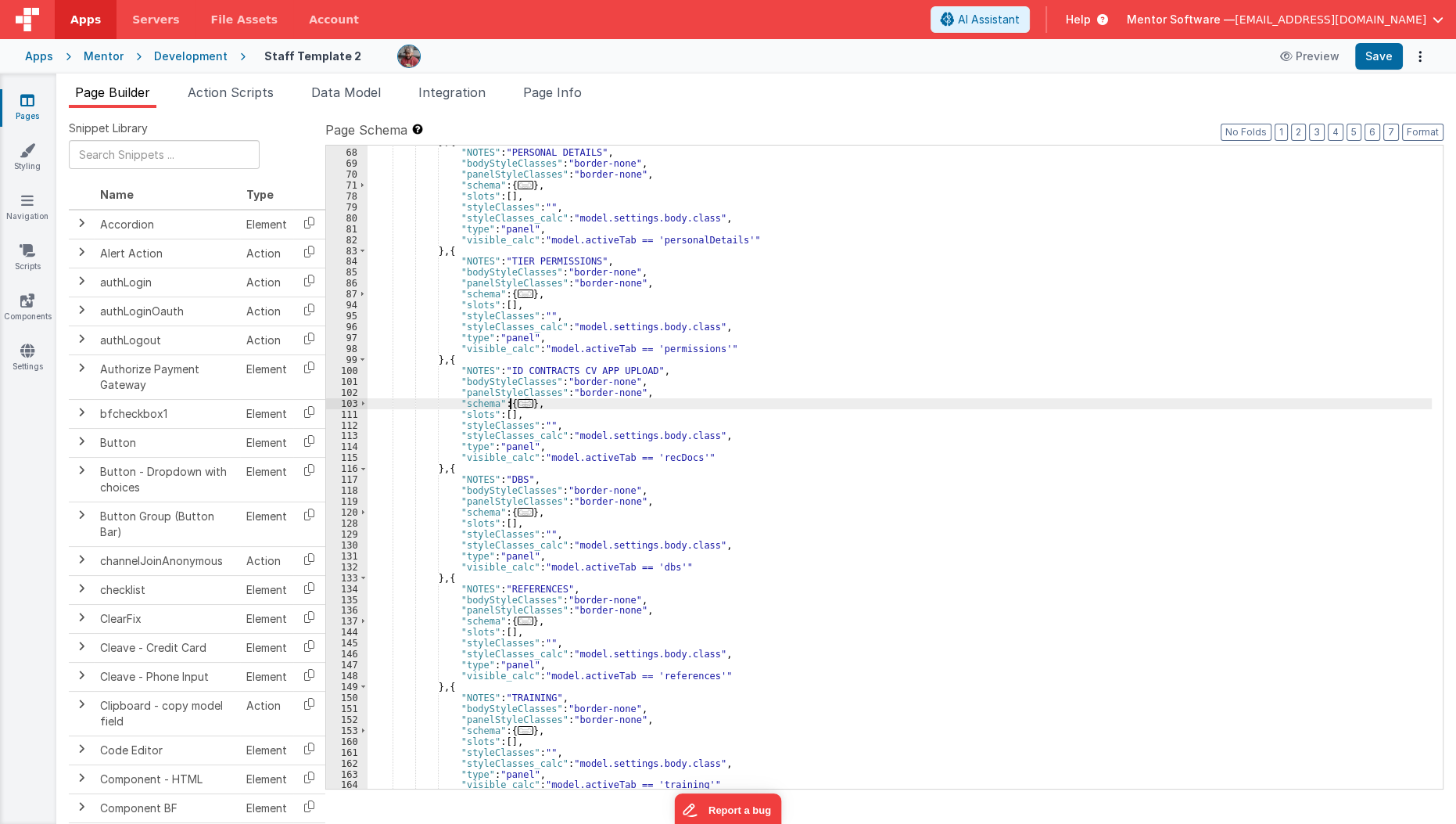
click at [519, 402] on span "..." at bounding box center [525, 403] width 16 height 9
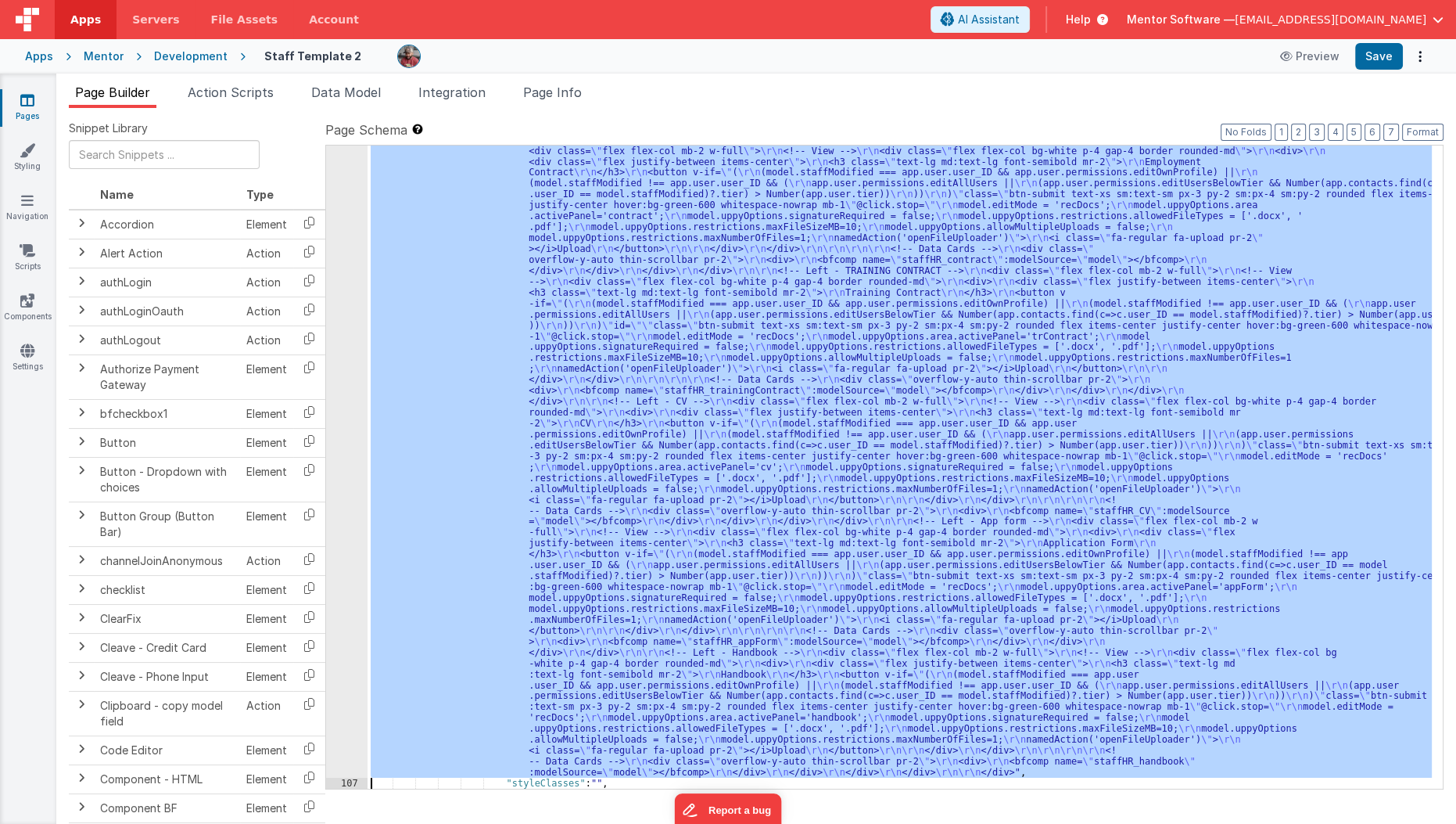
scroll to position [2203, 0]
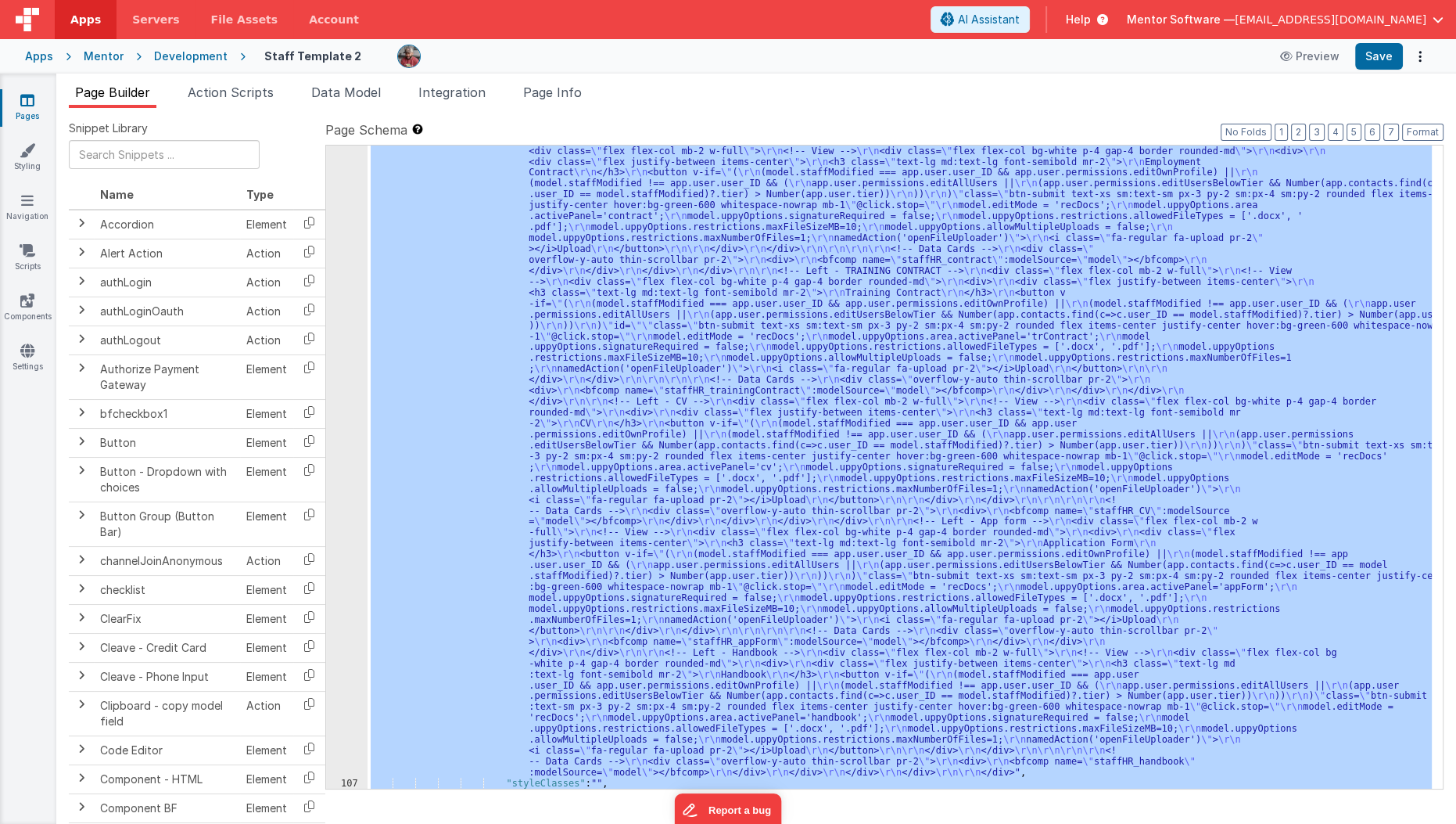
click at [351, 589] on div "106" at bounding box center [347, 395] width 41 height 764
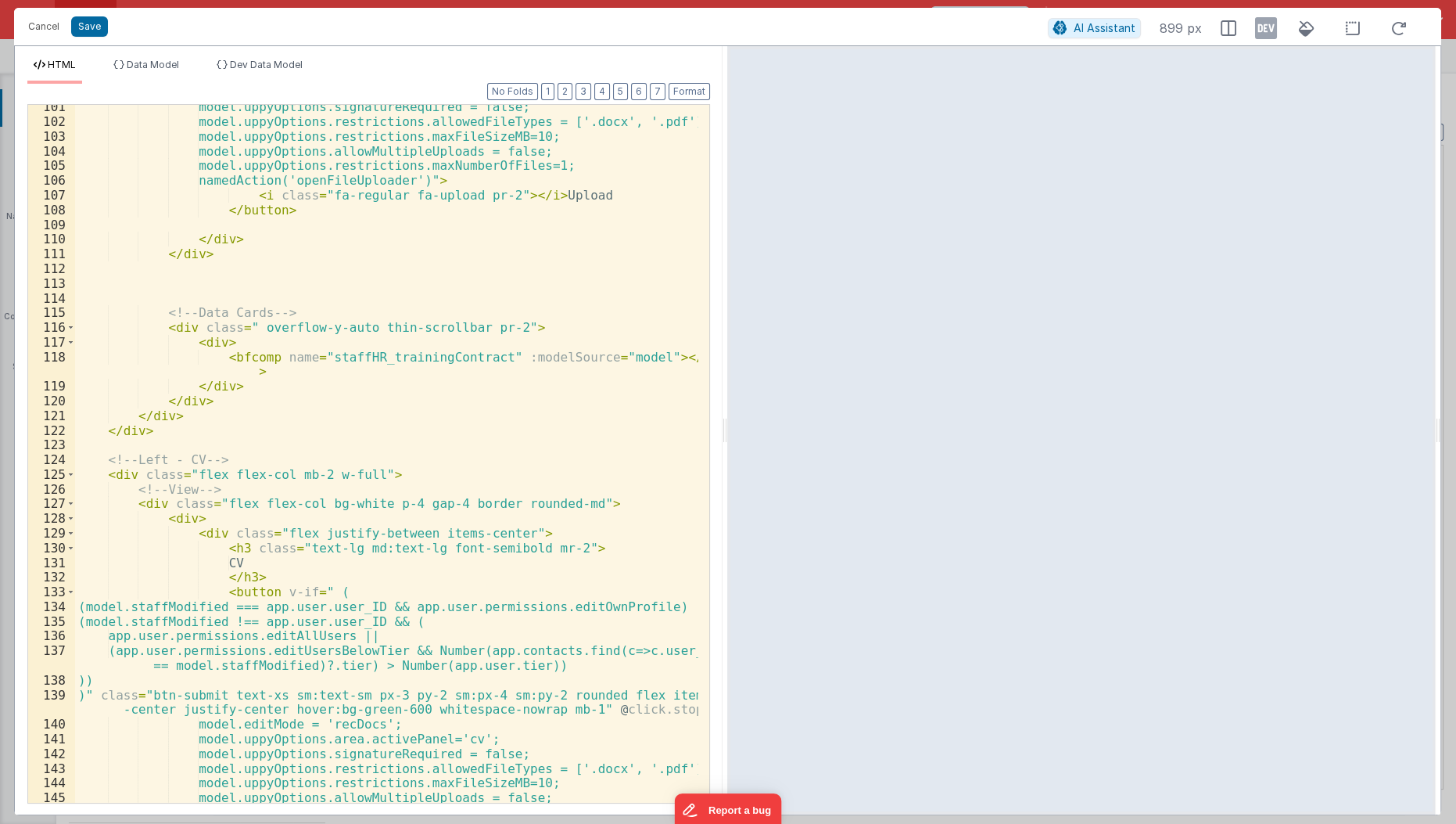
scroll to position [1580, 0]
click at [158, 323] on div "model.uppyOptions.signatureRequired = false; model.uppyOptions.restrictions.all…" at bounding box center [387, 461] width 625 height 729
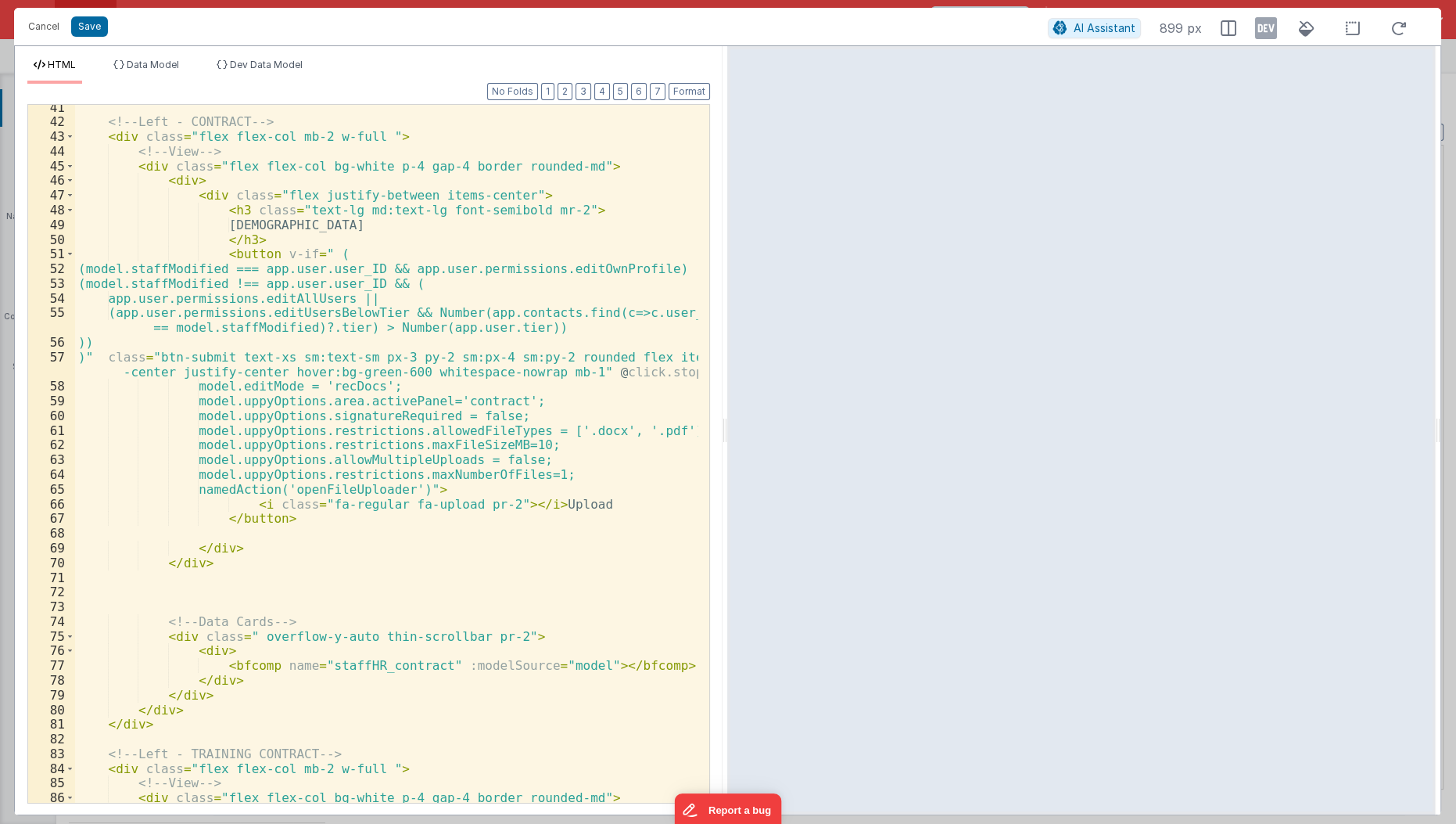
scroll to position [622, 0]
click at [142, 621] on div "<!-- Left - CONTRACT --> < div class = "flex flex-col mb-2 w-full " > <!-- View…" at bounding box center [387, 465] width 625 height 729
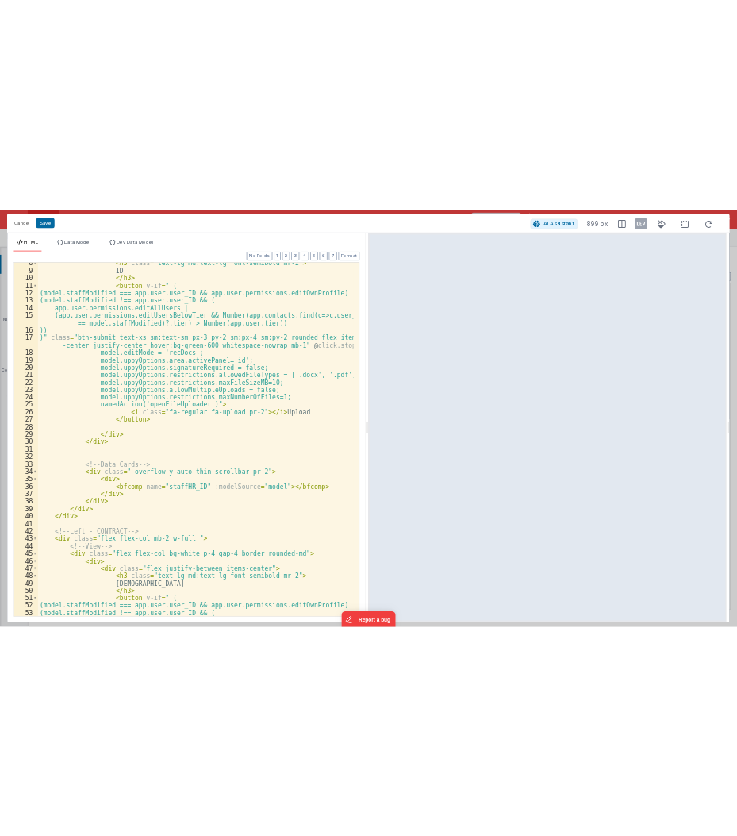
scroll to position [0, 0]
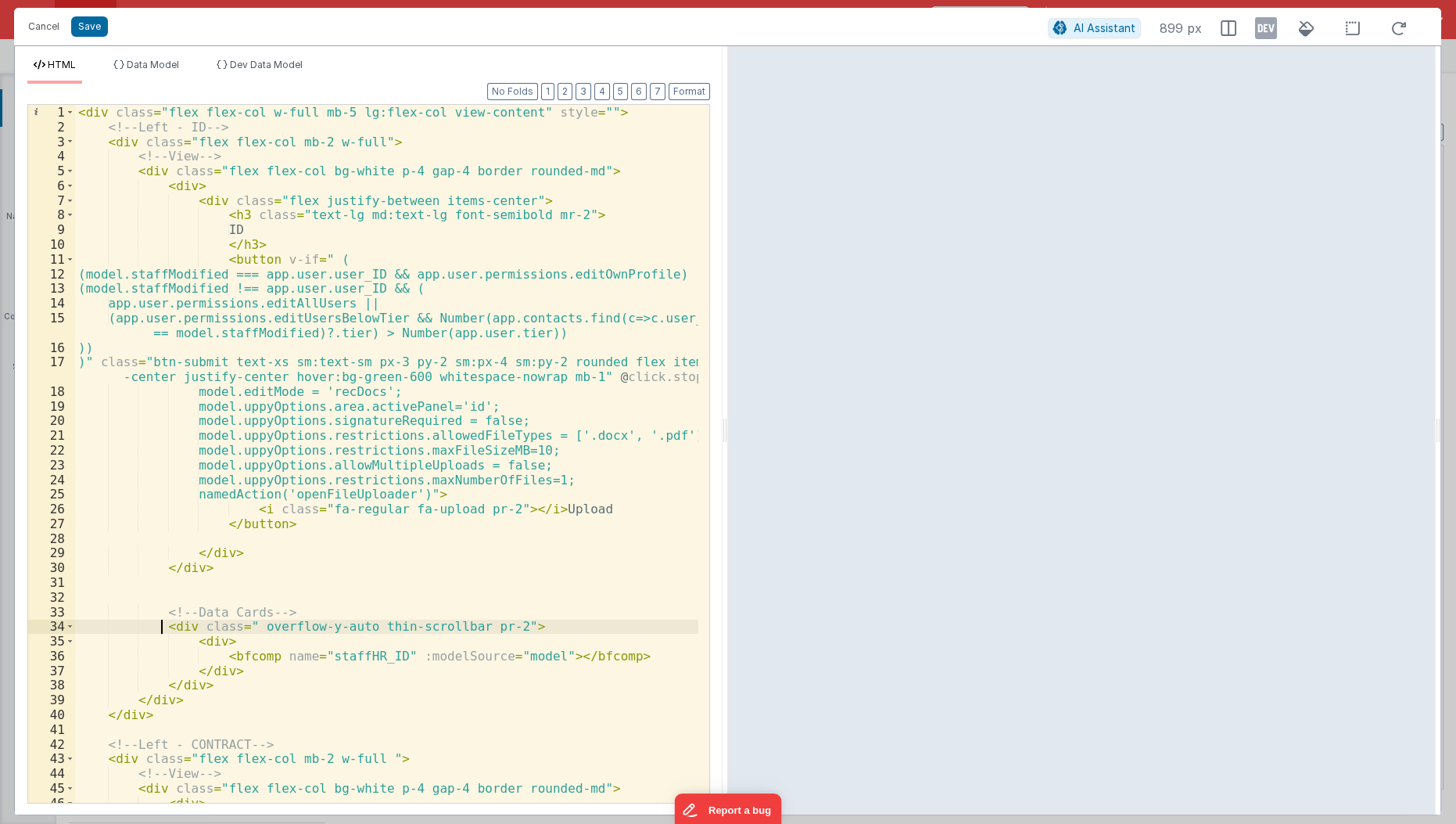
click at [162, 623] on div "< div class = "flex flex-col w-full mb-5 lg:flex-col view-content" style = "" >…" at bounding box center [387, 469] width 625 height 729
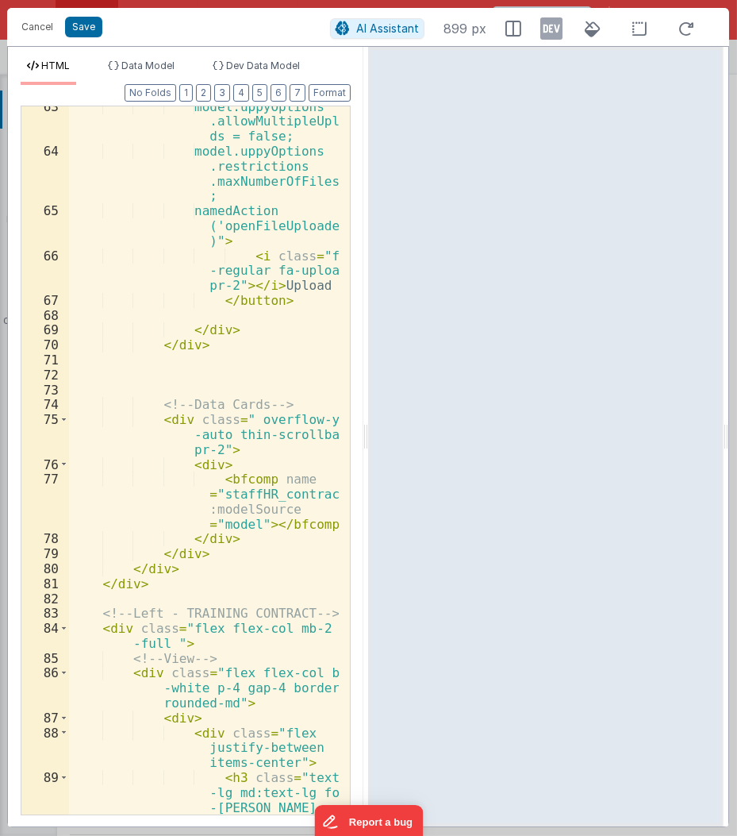
scroll to position [2139, 0]
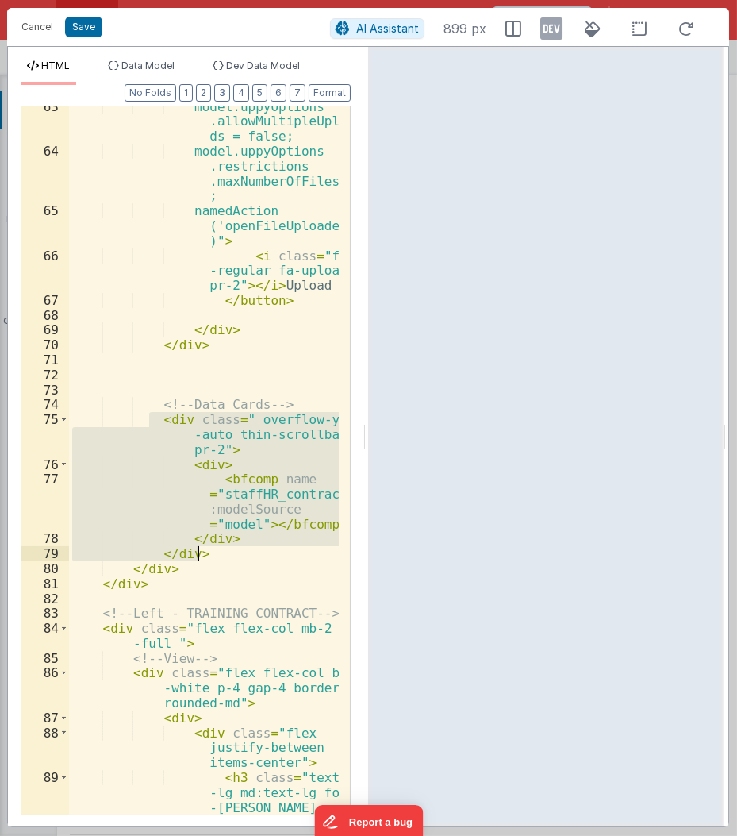
drag, startPoint x: 146, startPoint y: 419, endPoint x: 251, endPoint y: 547, distance: 165.2
click at [251, 547] on div "model.uppyOptions .allowMultipleUploa ds = false; model.uppyOptions .restrictio…" at bounding box center [204, 491] width 271 height 784
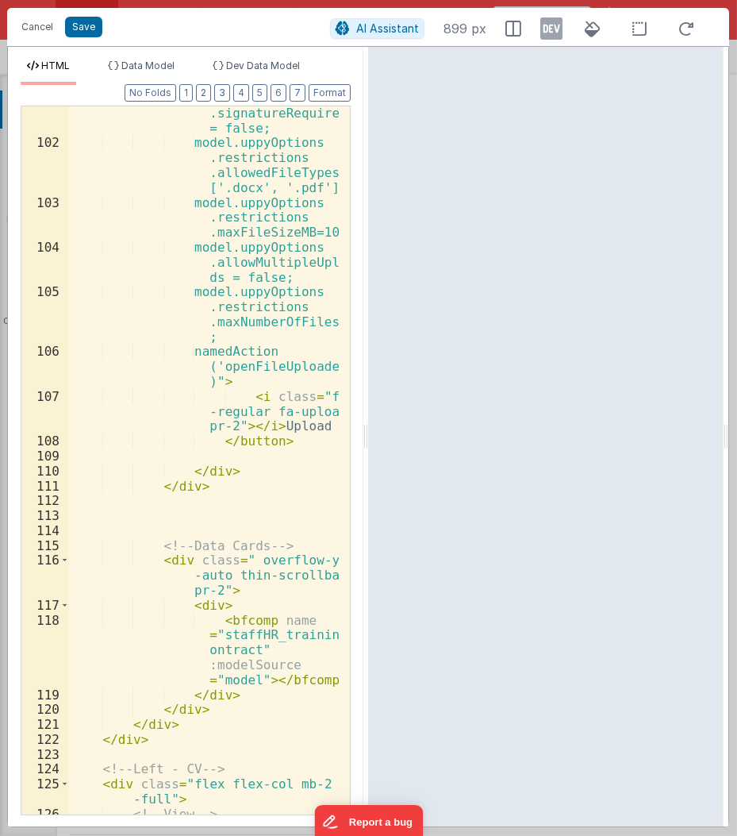
scroll to position [3422, 0]
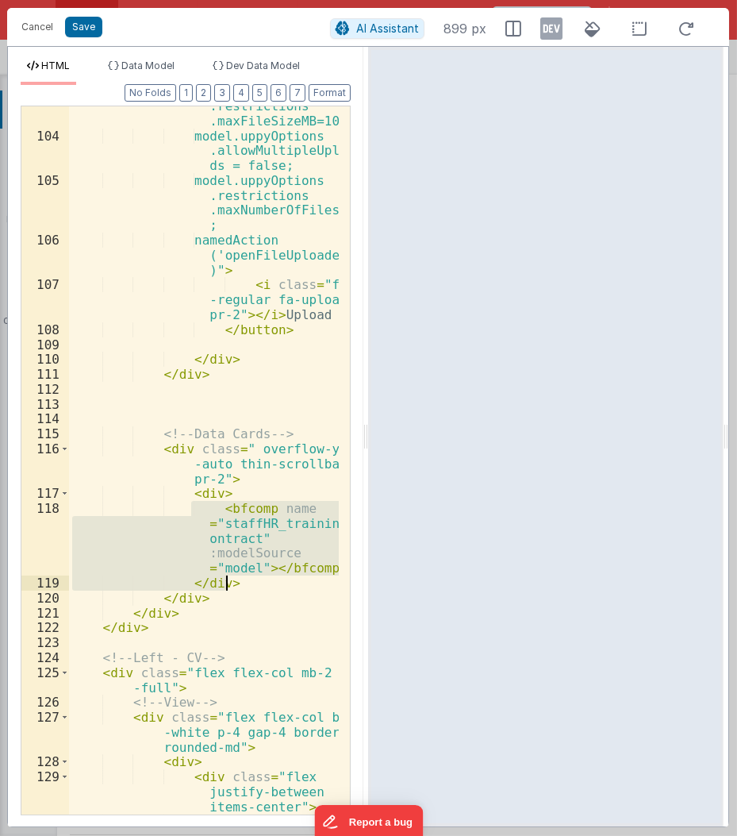
drag, startPoint x: 191, startPoint y: 501, endPoint x: 236, endPoint y: 578, distance: 88.9
click at [236, 578] on div "model.uppyOptions .restrictions .maxFileSizeMB=10; model.uppyOptions .allowMult…" at bounding box center [204, 482] width 271 height 799
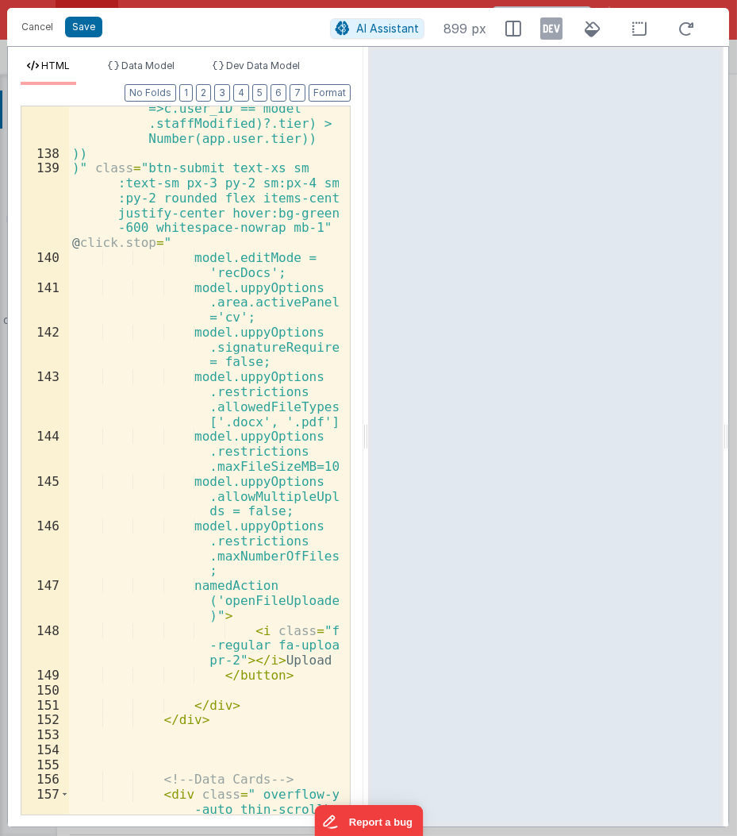
scroll to position [4642, 0]
